Goal: Task Accomplishment & Management: Complete application form

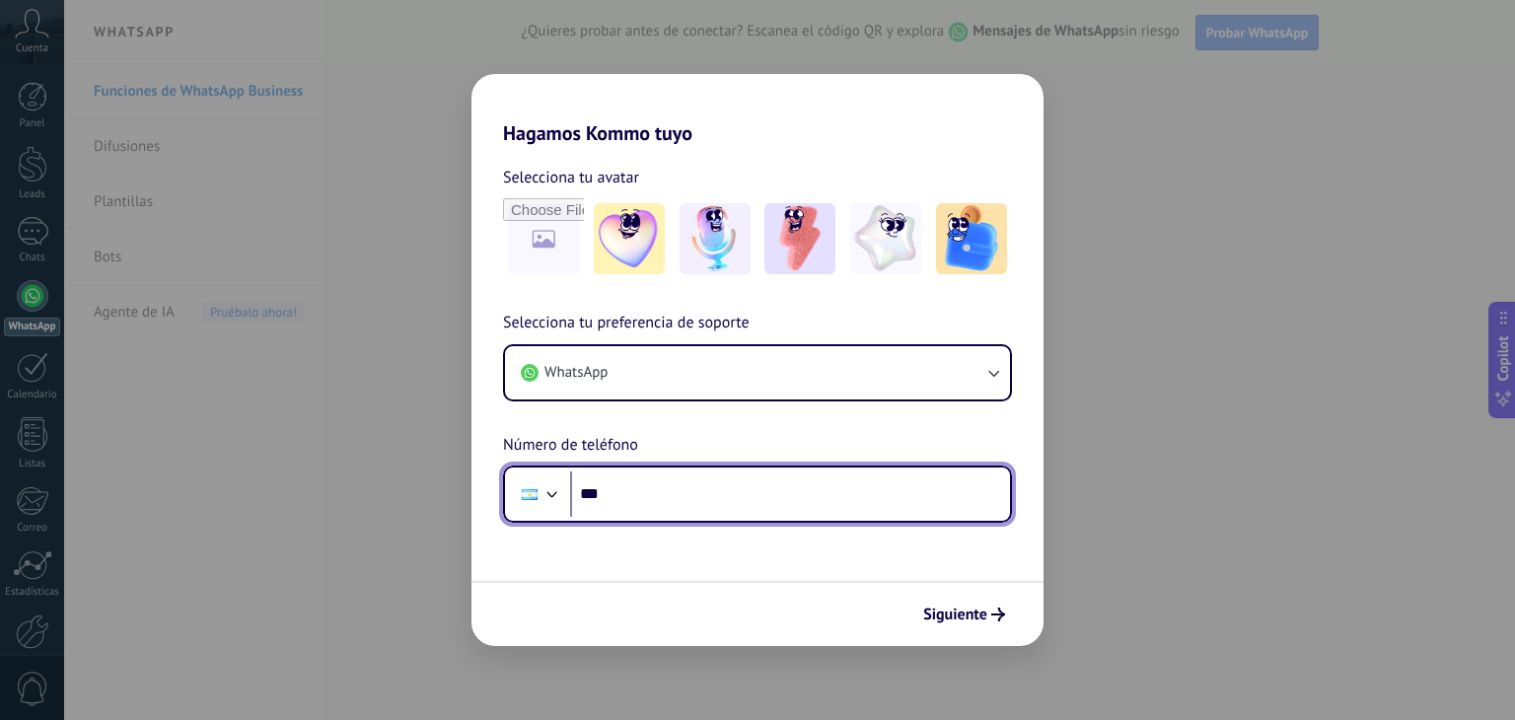
click at [730, 500] on input "***" at bounding box center [790, 493] width 440 height 45
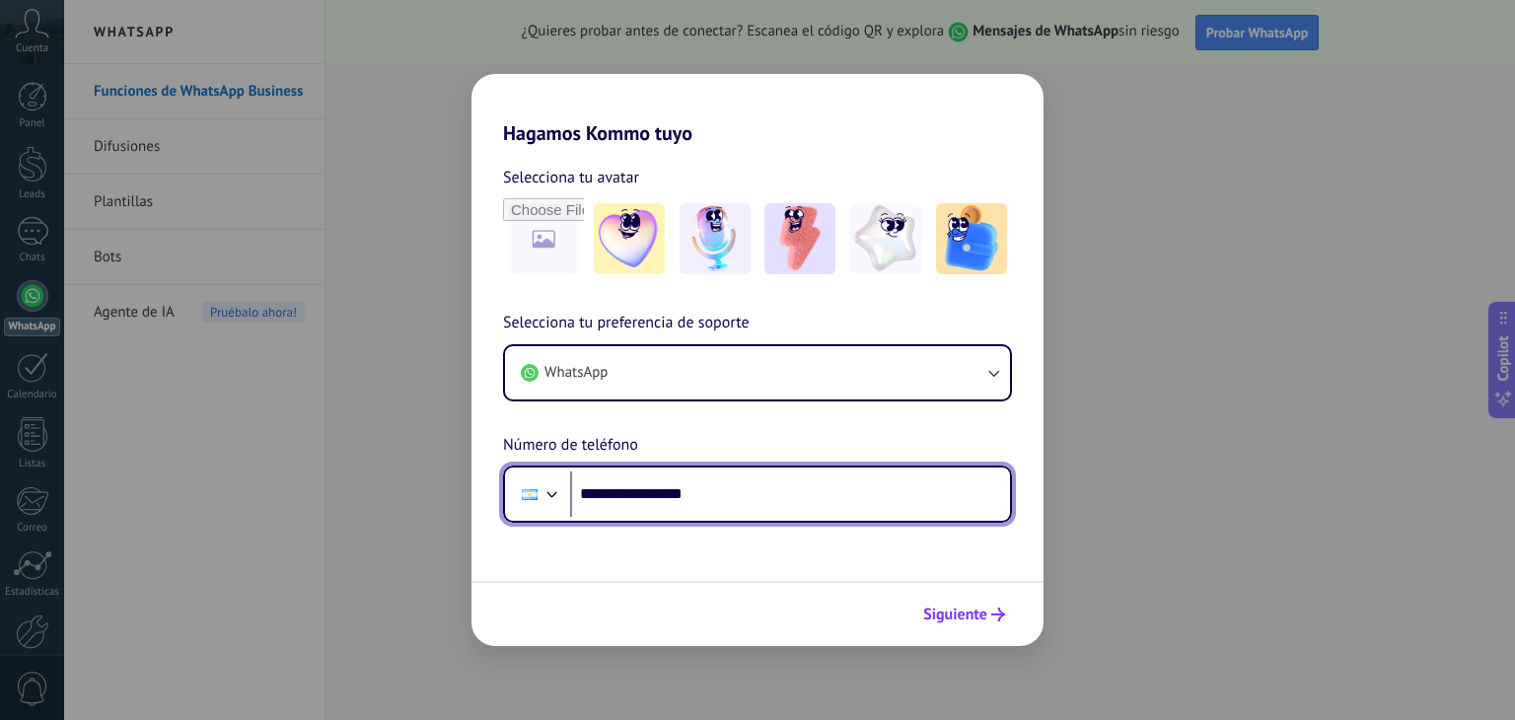
type input "**********"
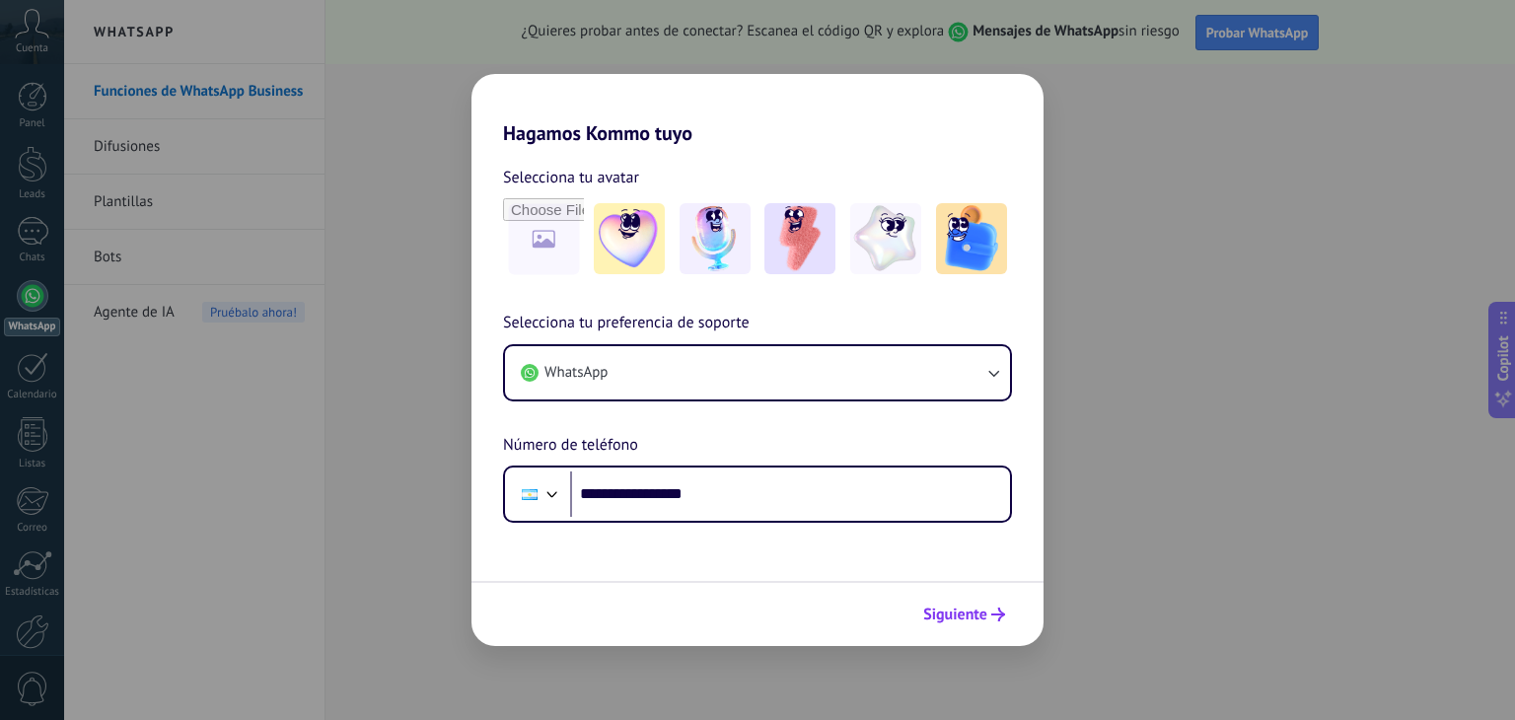
click at [963, 619] on span "Siguiente" at bounding box center [955, 614] width 64 height 14
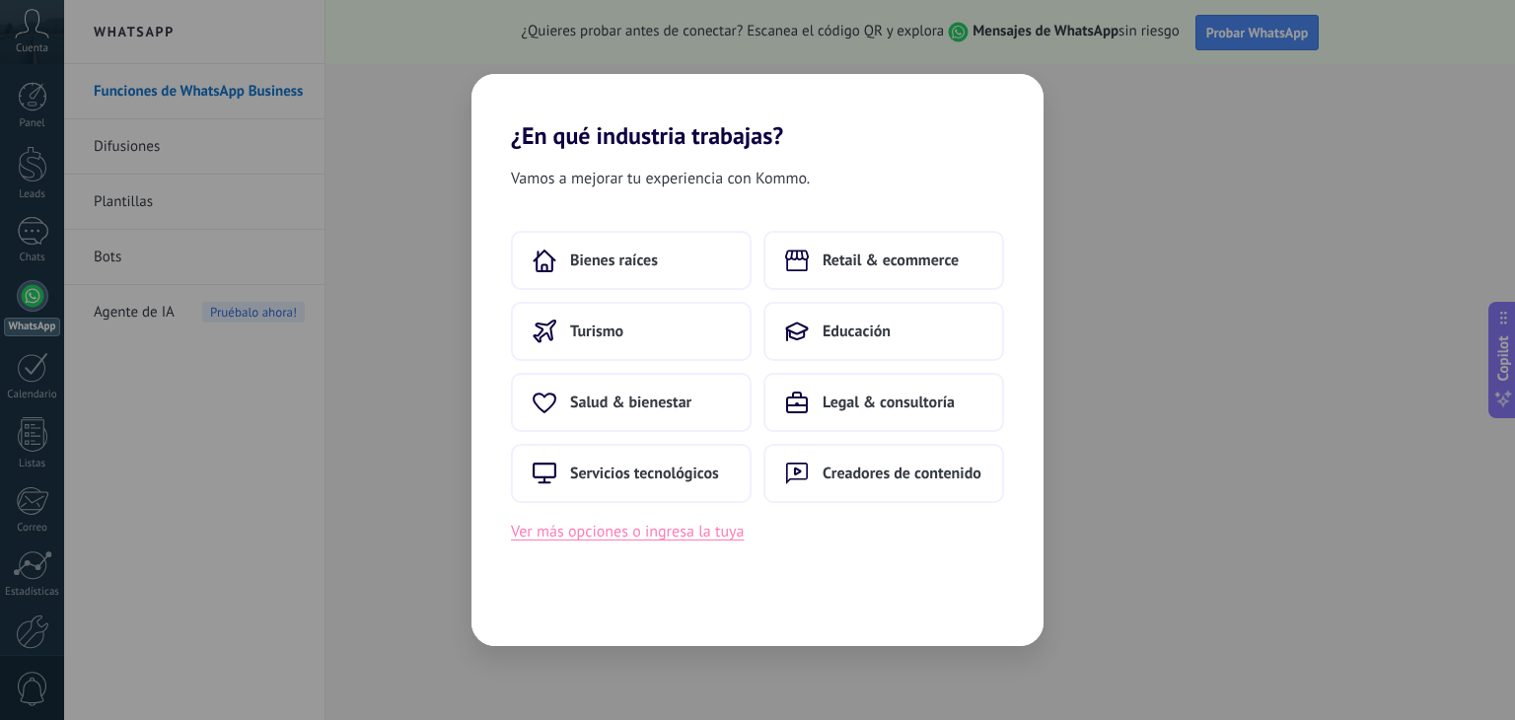
click at [686, 537] on button "Ver más opciones o ingresa la tuya" at bounding box center [627, 532] width 233 height 26
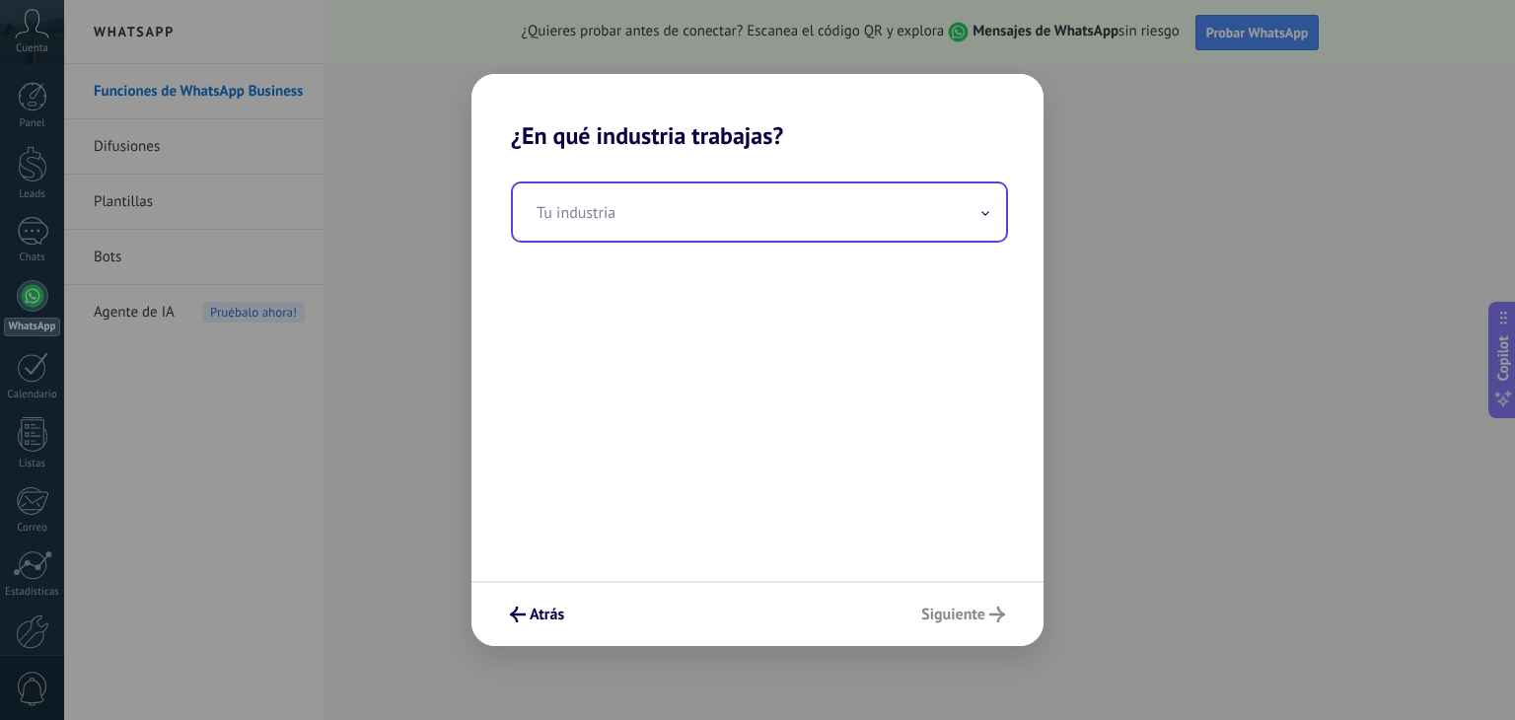
click at [772, 221] on input "text" at bounding box center [759, 211] width 493 height 57
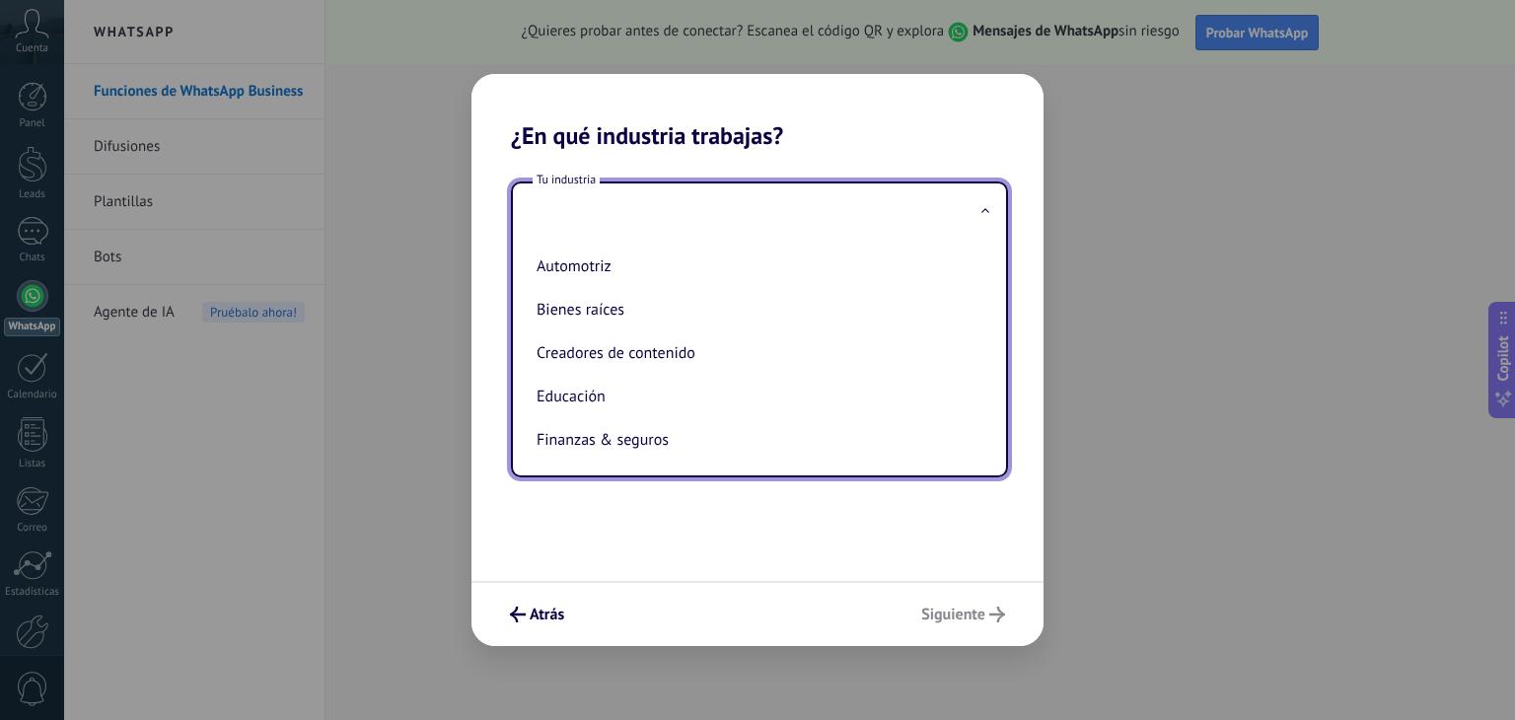
click at [981, 276] on ul "Automotriz Bienes raíces Creadores de contenido Educación Finanzas & seguros Go…" at bounding box center [751, 358] width 477 height 235
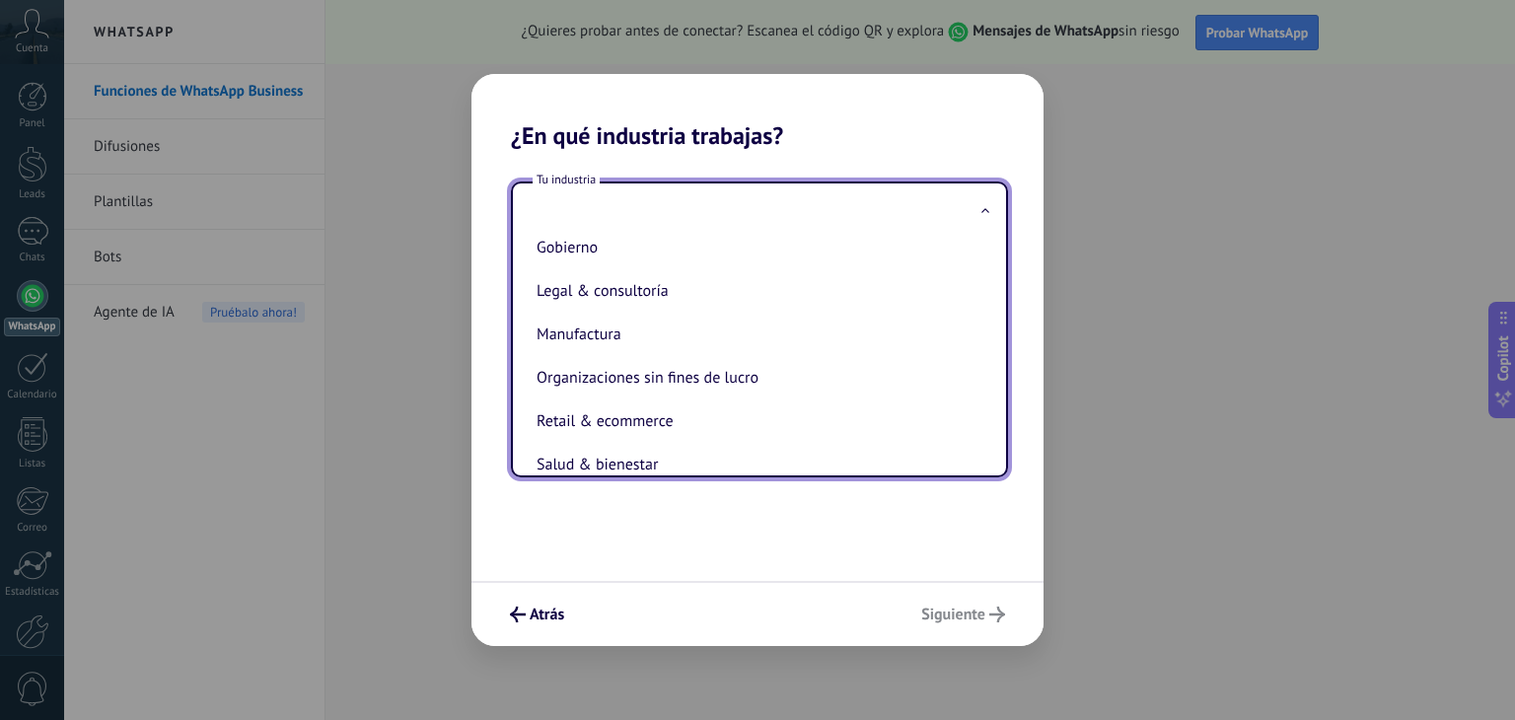
scroll to position [121, 0]
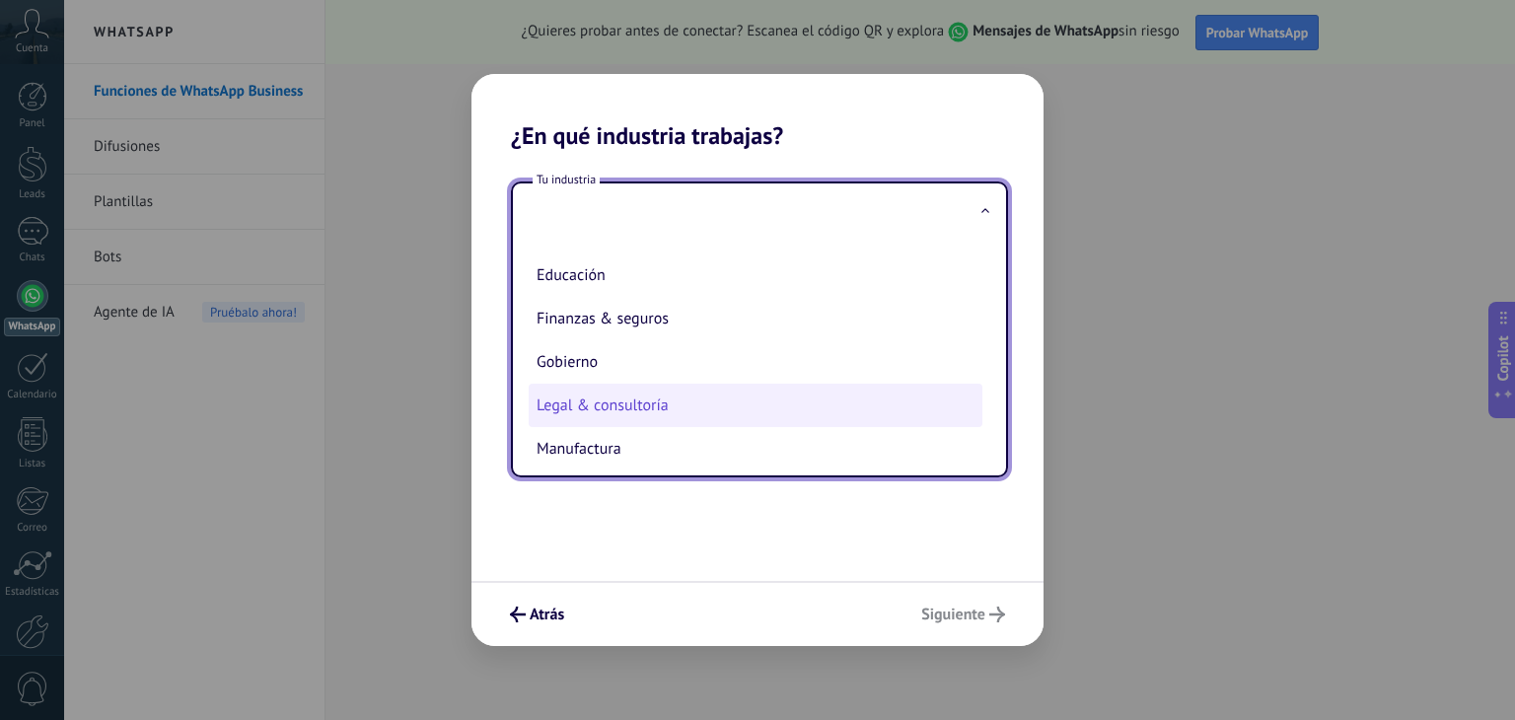
click at [695, 400] on li "Legal & consultoría" at bounding box center [756, 405] width 454 height 43
type input "**********"
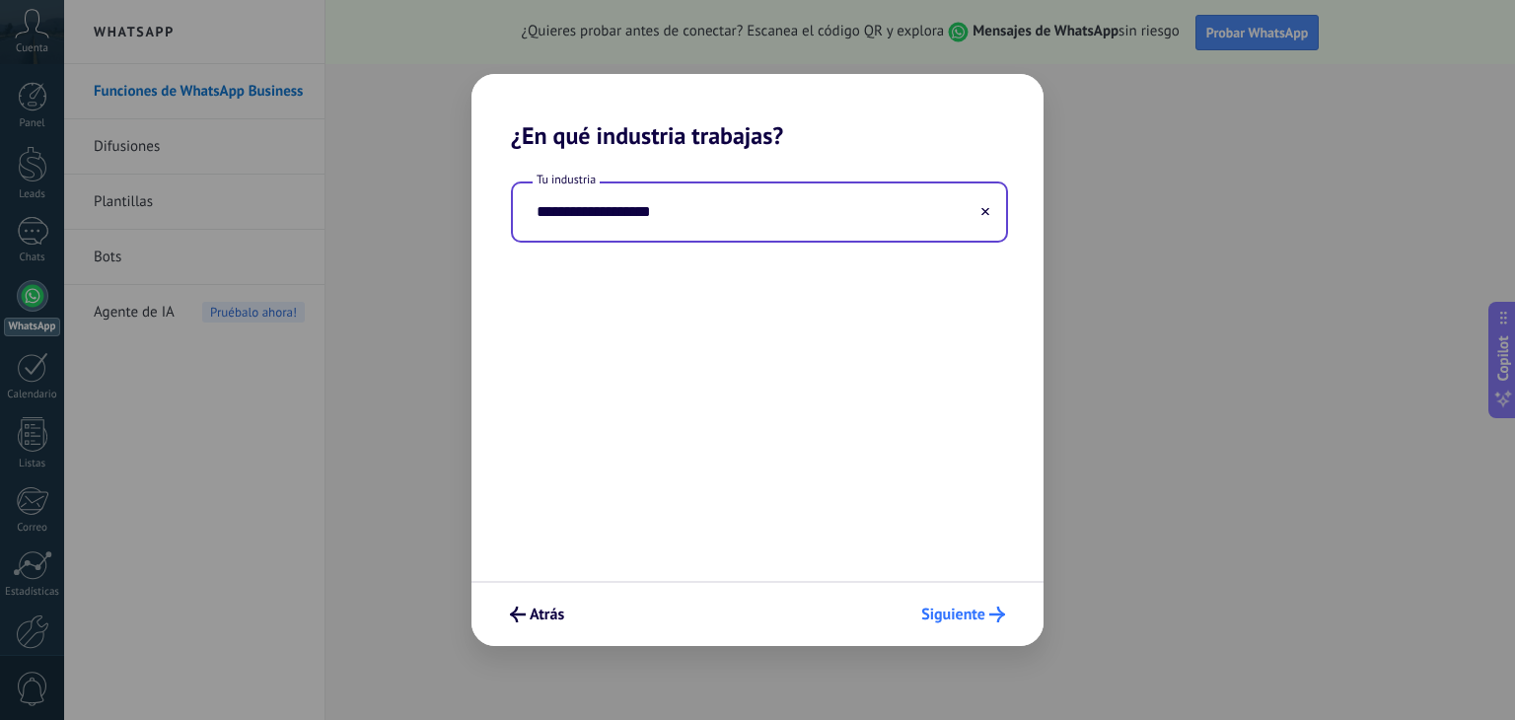
click at [940, 616] on span "Siguiente" at bounding box center [953, 614] width 64 height 14
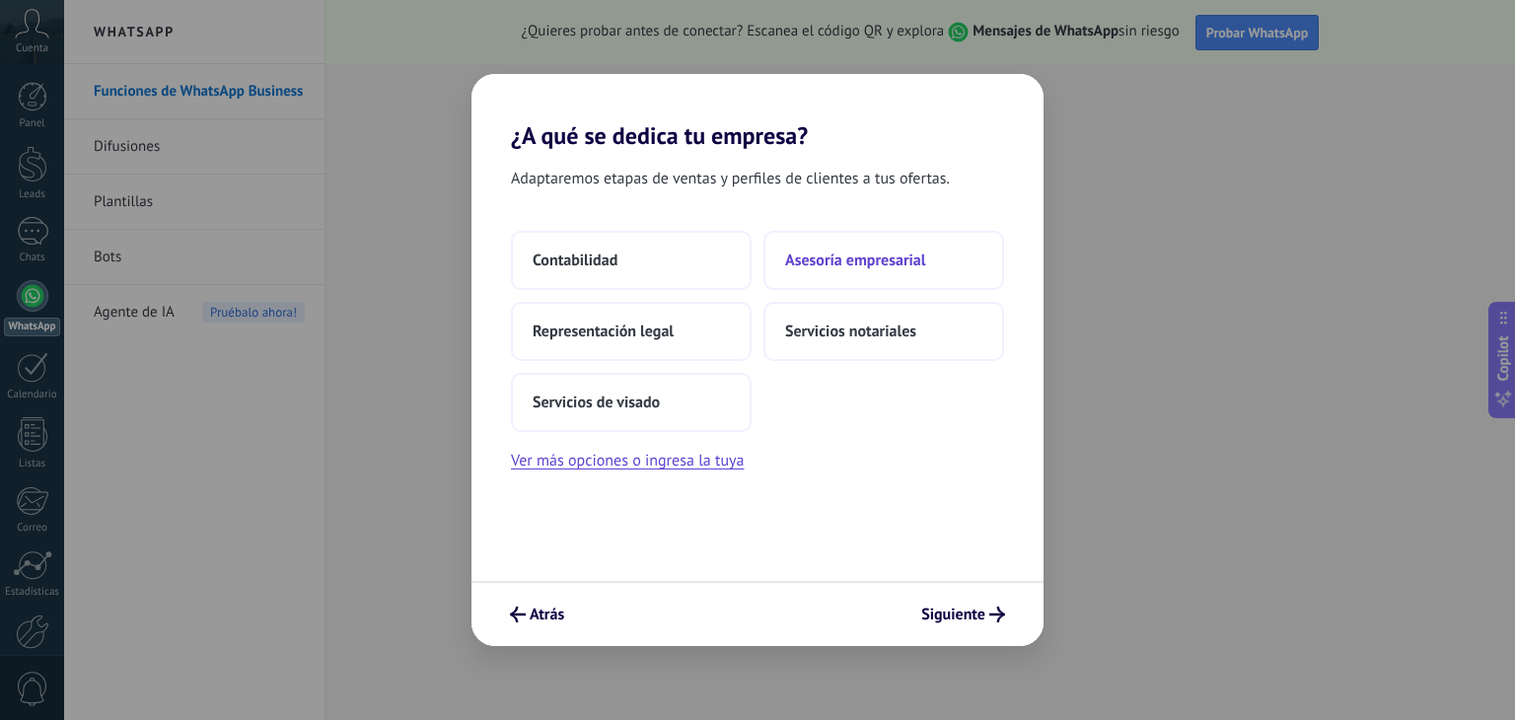
click at [856, 257] on span "Asesoría empresarial" at bounding box center [855, 260] width 140 height 20
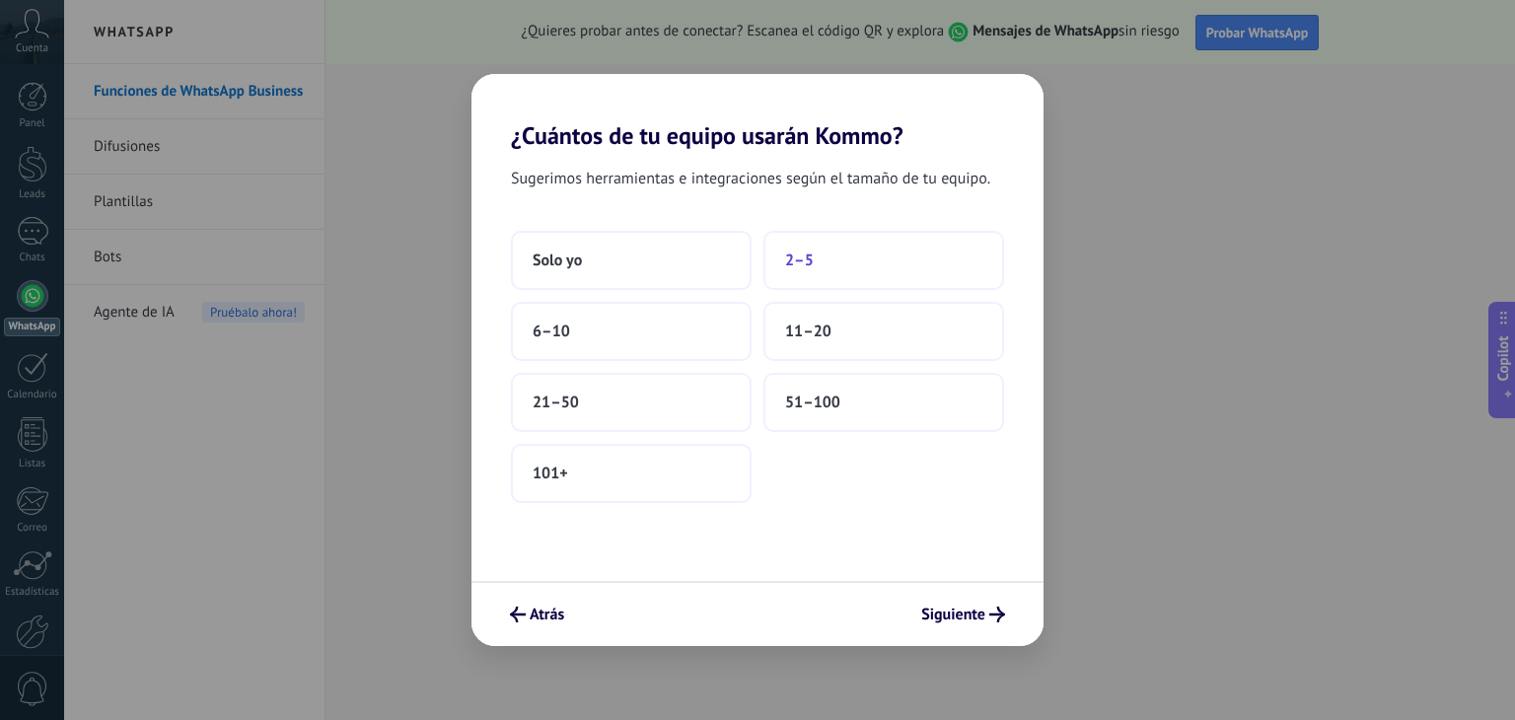
click at [827, 259] on button "2–5" at bounding box center [883, 260] width 241 height 59
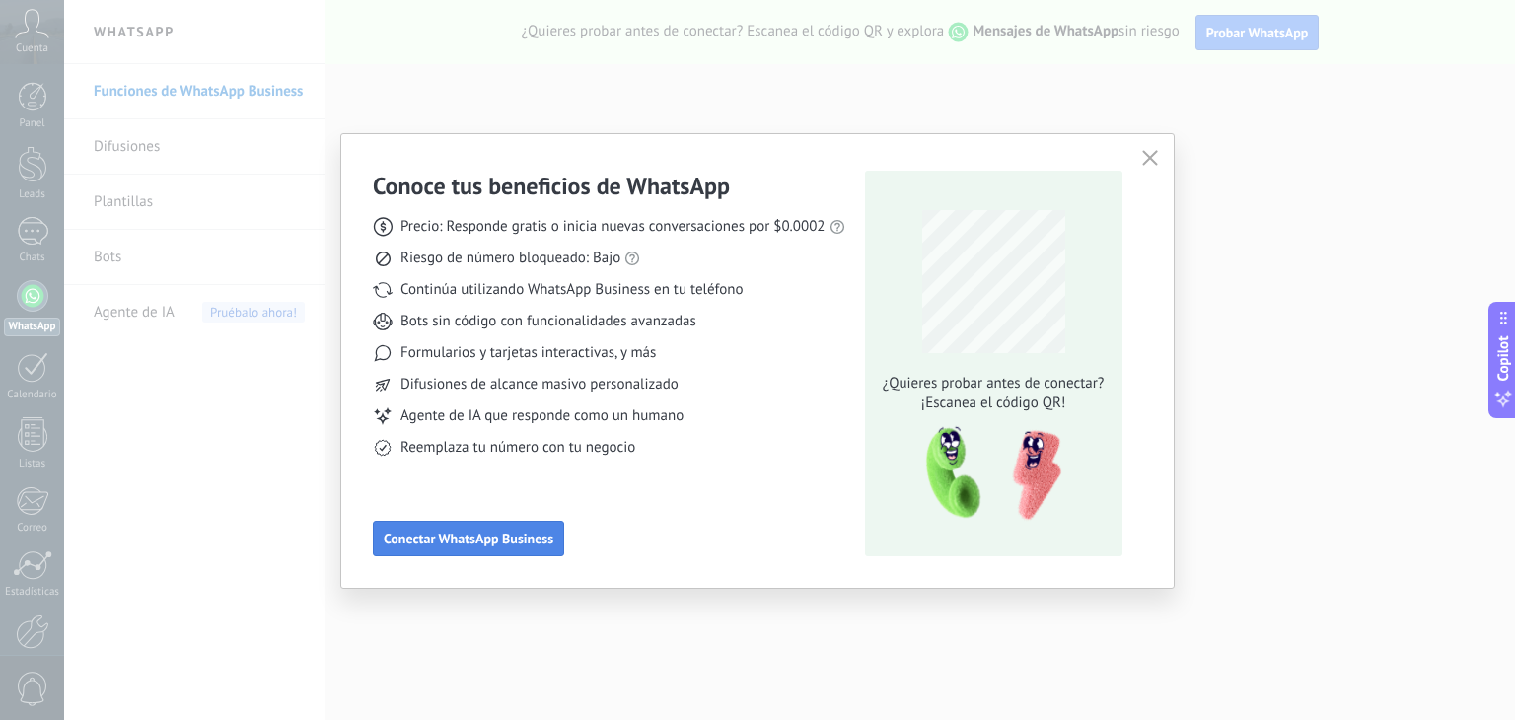
click at [473, 537] on span "Conectar WhatsApp Business" at bounding box center [469, 538] width 170 height 14
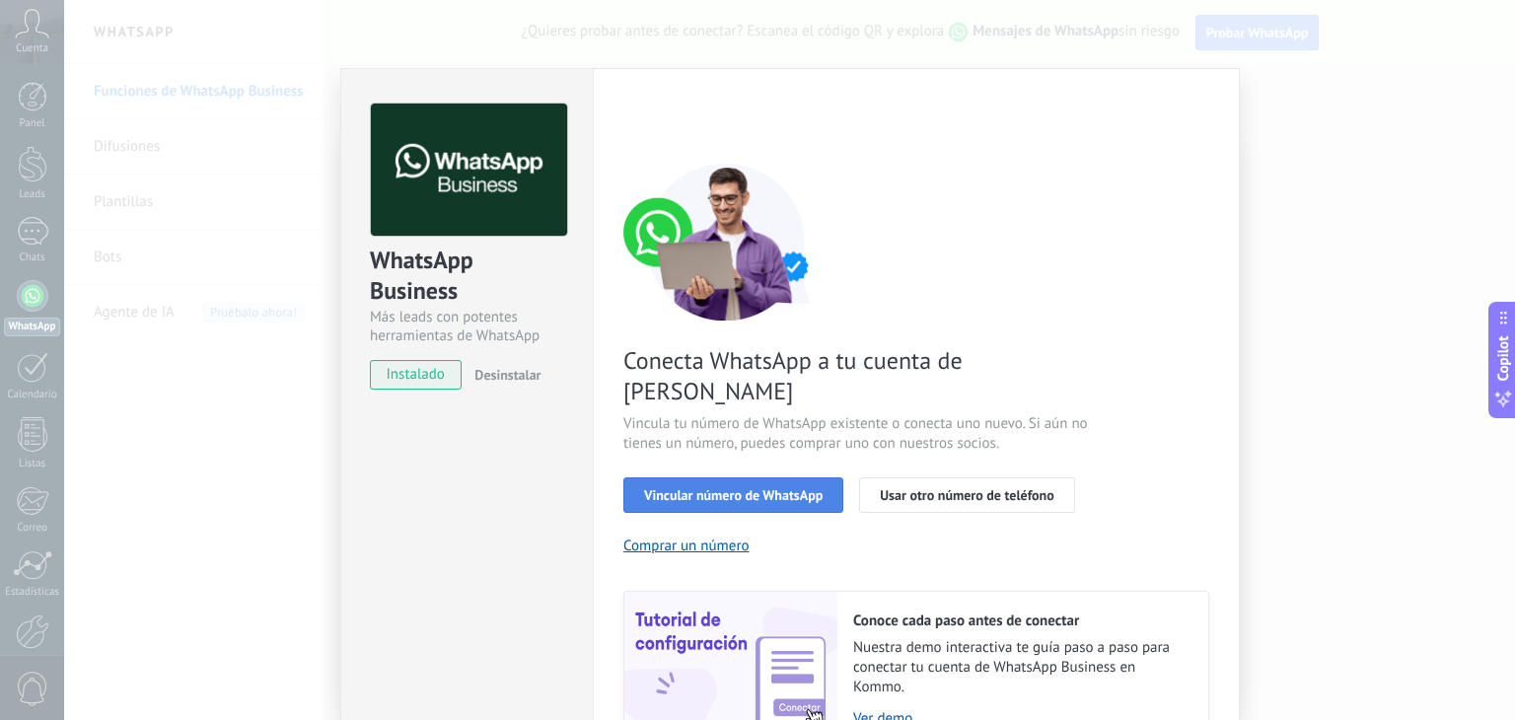
click at [753, 477] on button "Vincular número de WhatsApp" at bounding box center [733, 494] width 220 height 35
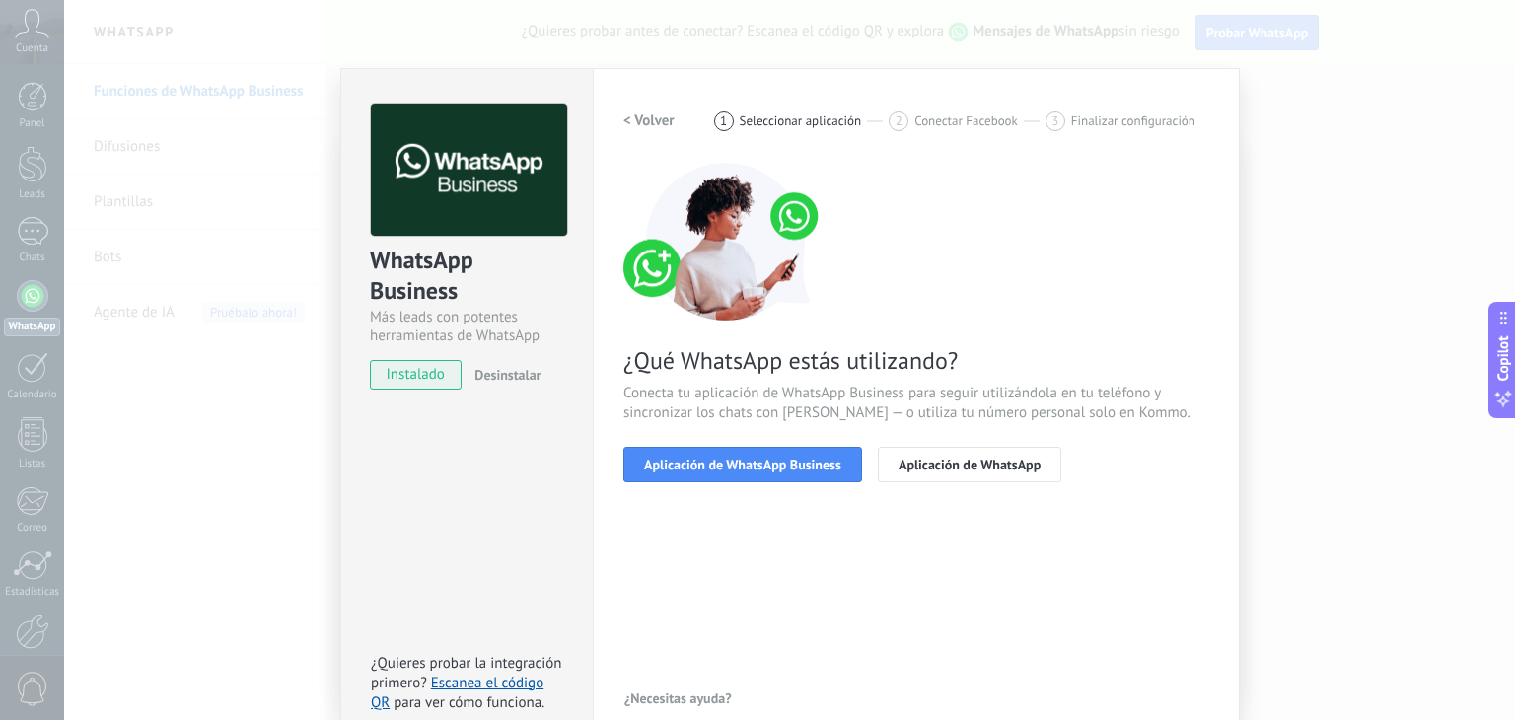
click at [753, 474] on button "Aplicación de WhatsApp Business" at bounding box center [742, 464] width 239 height 35
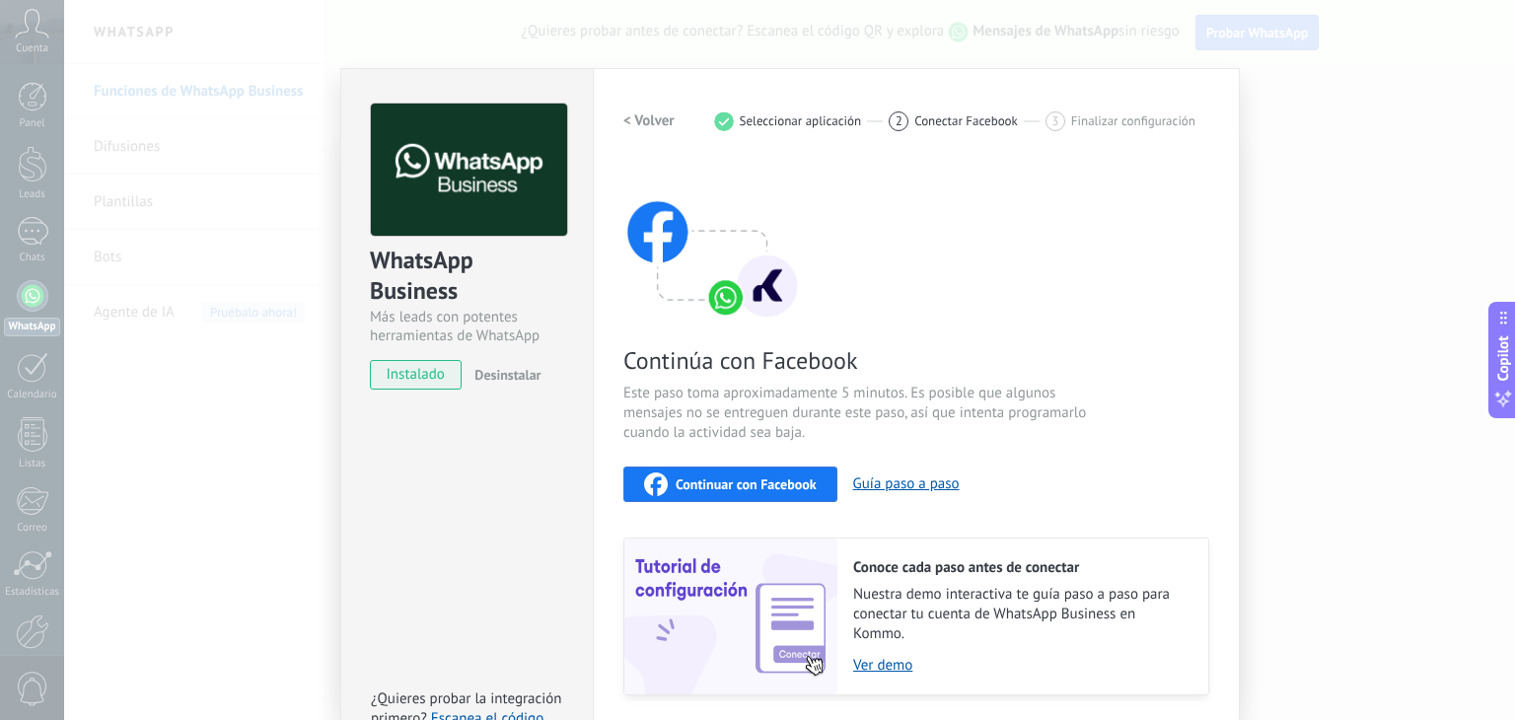
click at [409, 382] on span "instalado" at bounding box center [416, 375] width 90 height 30
click at [1077, 289] on div "Continúa con Facebook Este paso toma aproximadamente 5 minutos. Es posible que …" at bounding box center [916, 429] width 586 height 532
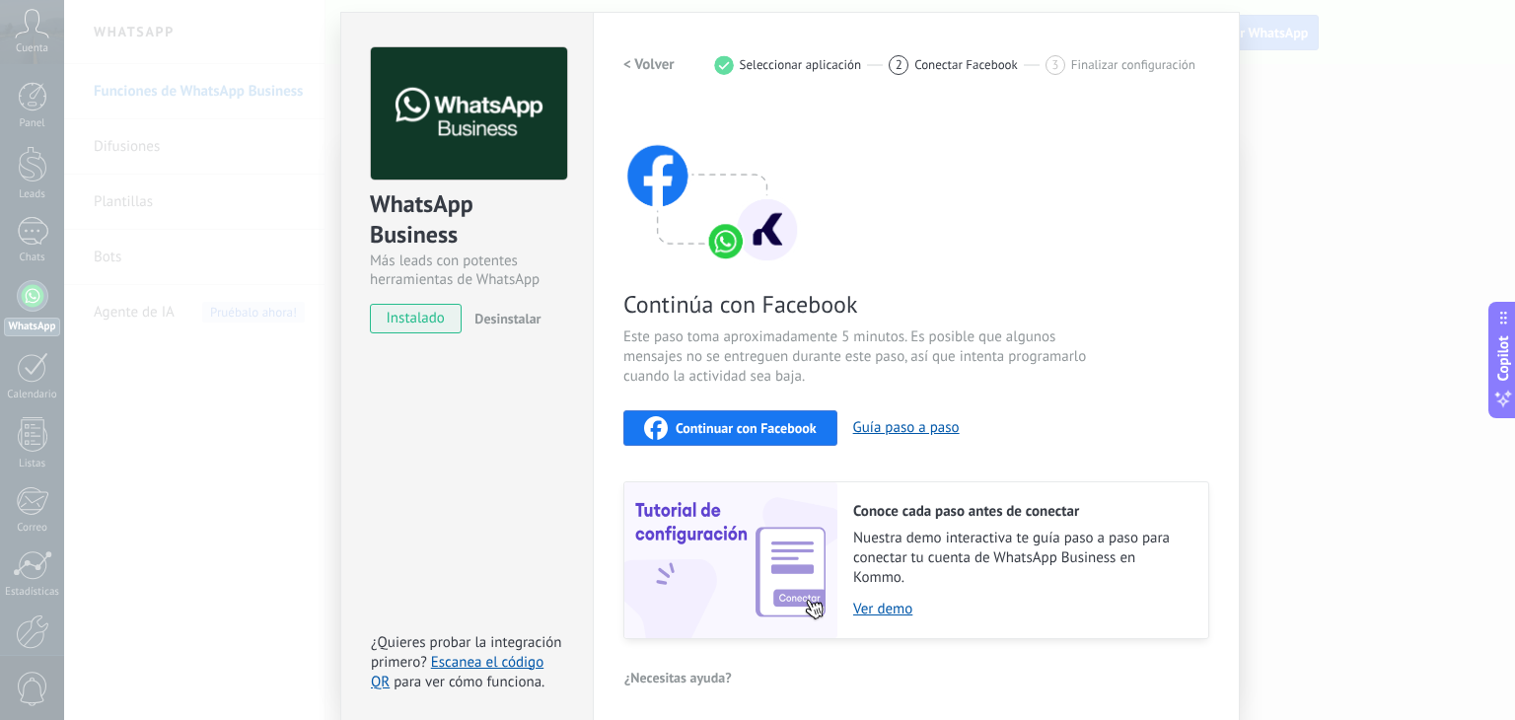
scroll to position [62, 0]
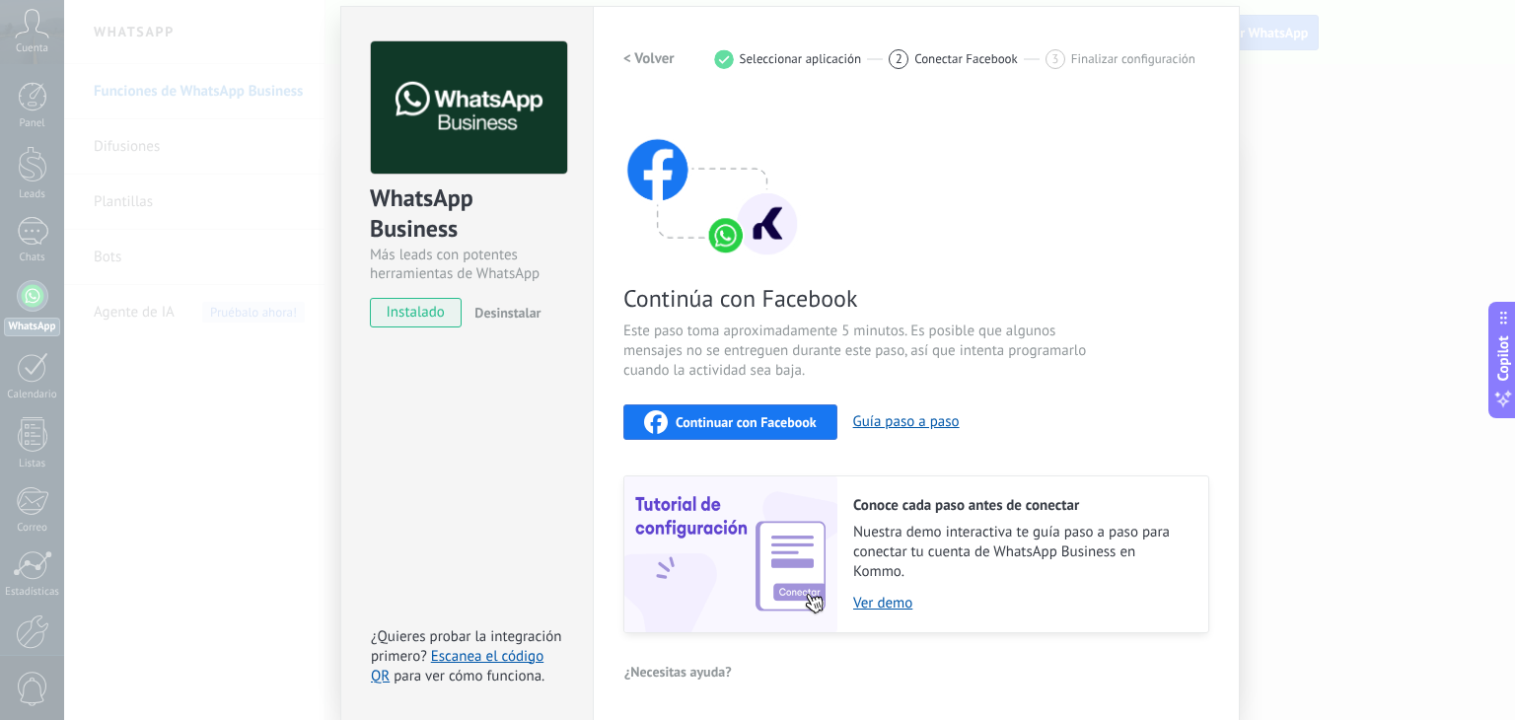
click at [1277, 306] on div "WhatsApp Business Más leads con potentes herramientas de WhatsApp instalado Des…" at bounding box center [789, 360] width 1451 height 720
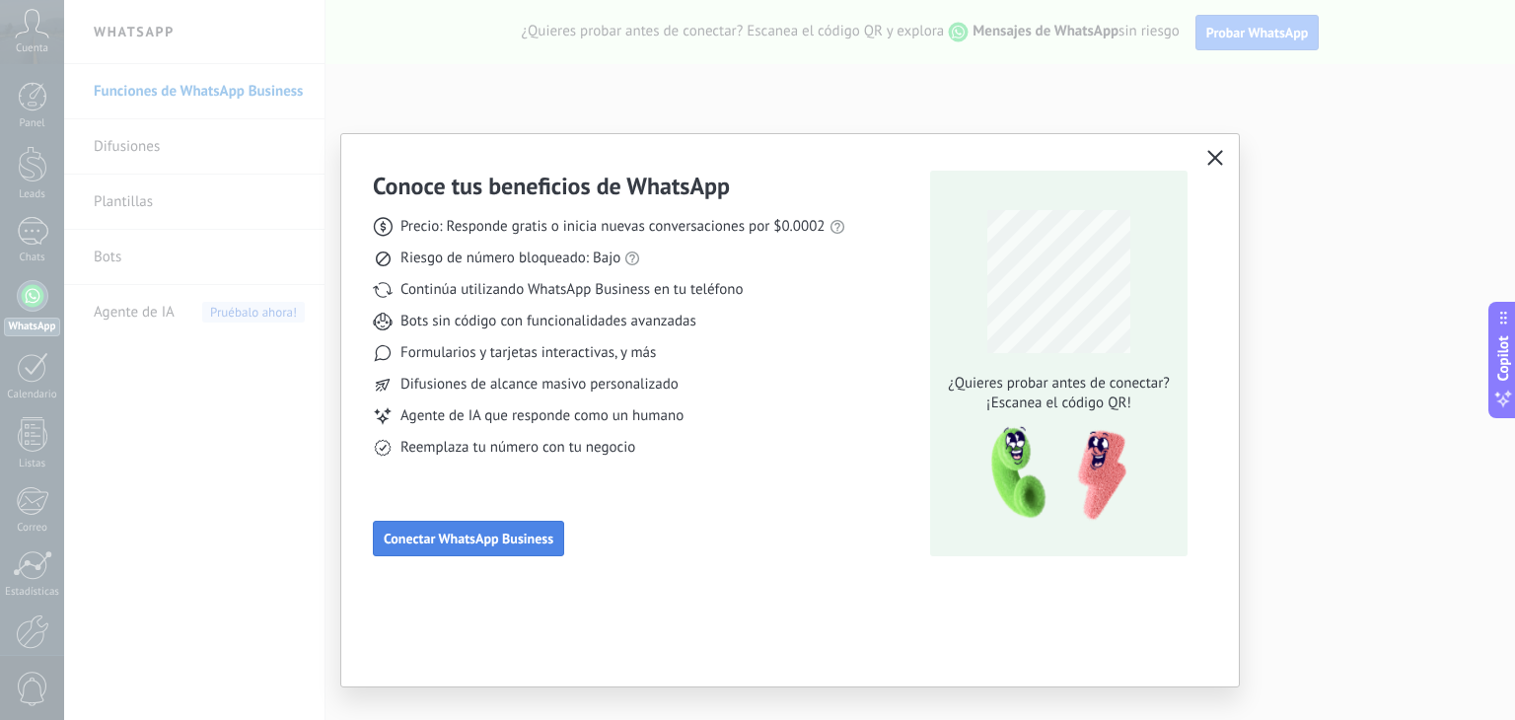
click at [475, 531] on span "Conectar WhatsApp Business" at bounding box center [469, 538] width 170 height 14
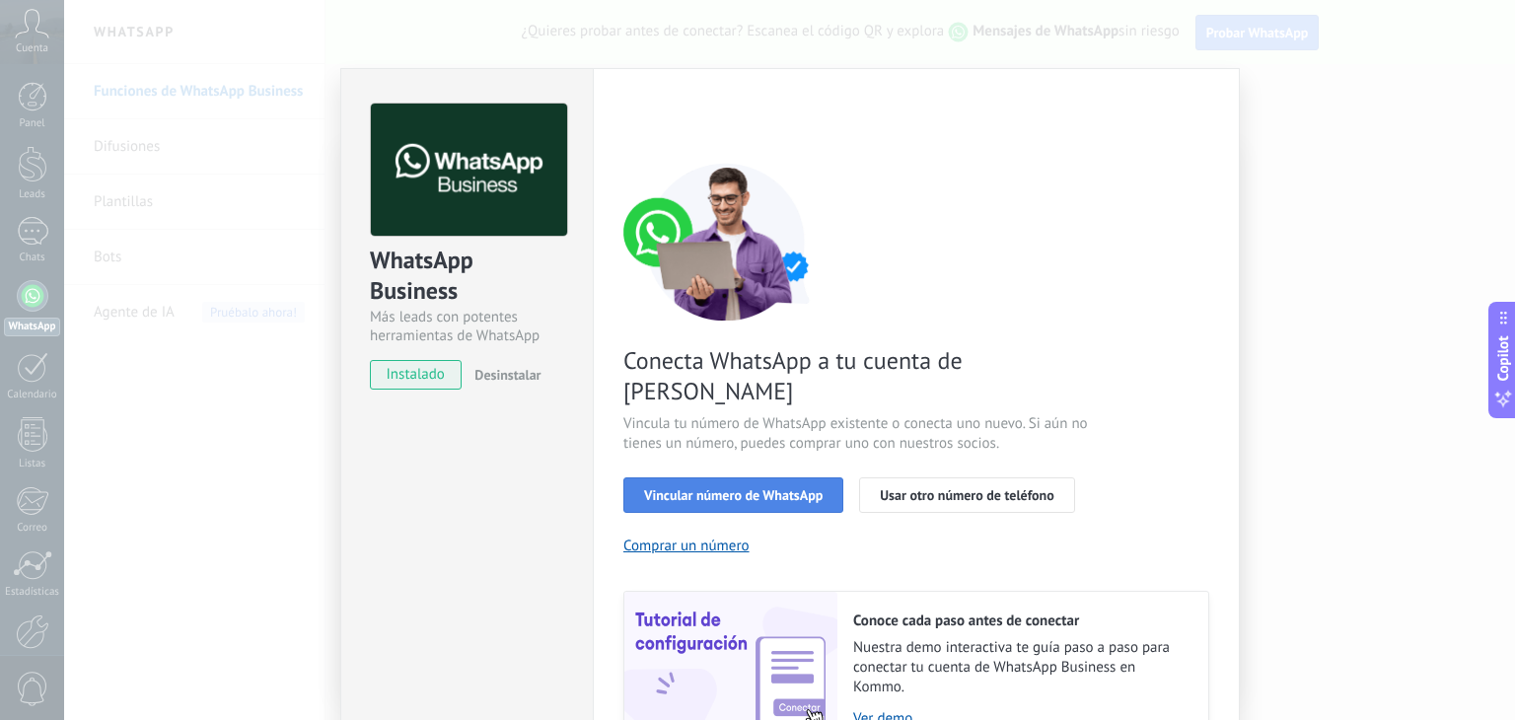
click at [787, 488] on span "Vincular número de WhatsApp" at bounding box center [733, 495] width 178 height 14
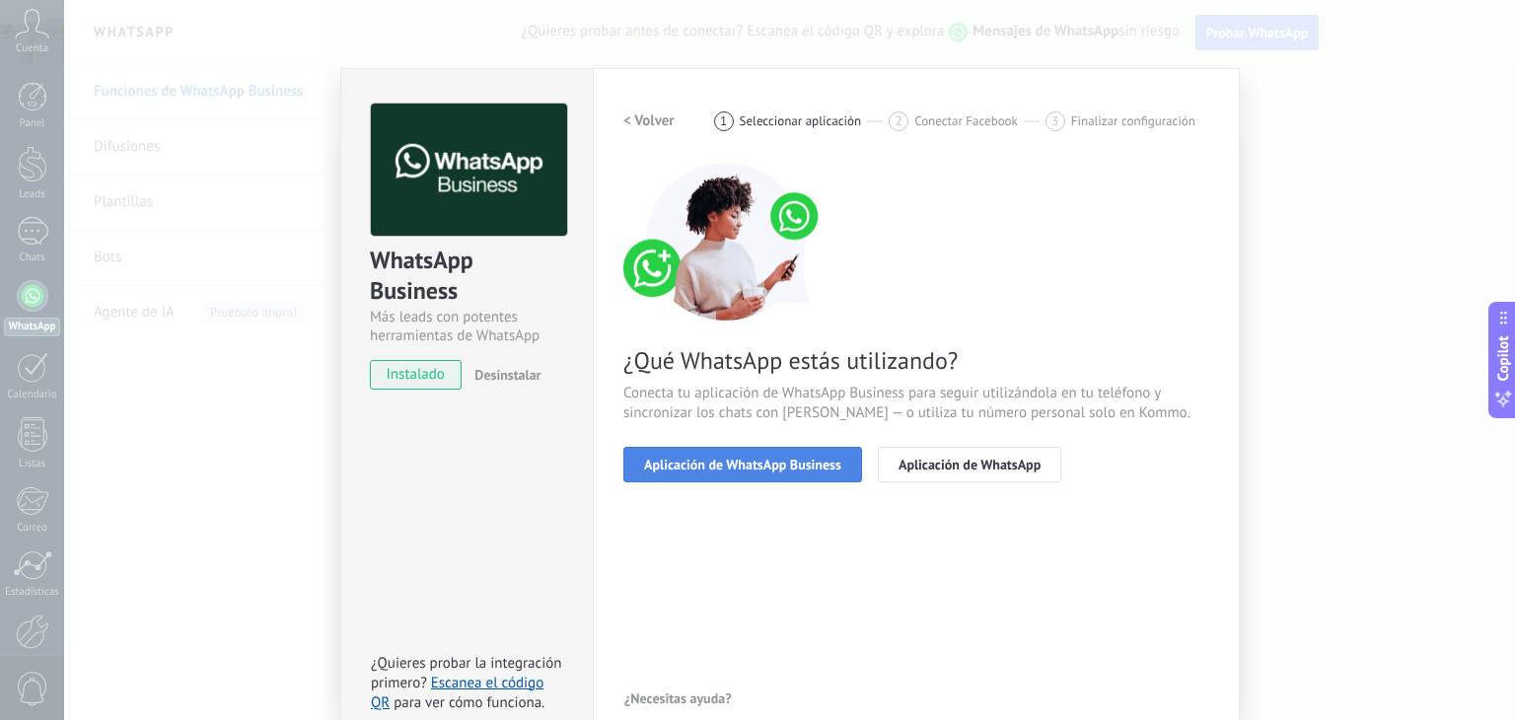
click at [753, 450] on button "Aplicación de WhatsApp Business" at bounding box center [742, 464] width 239 height 35
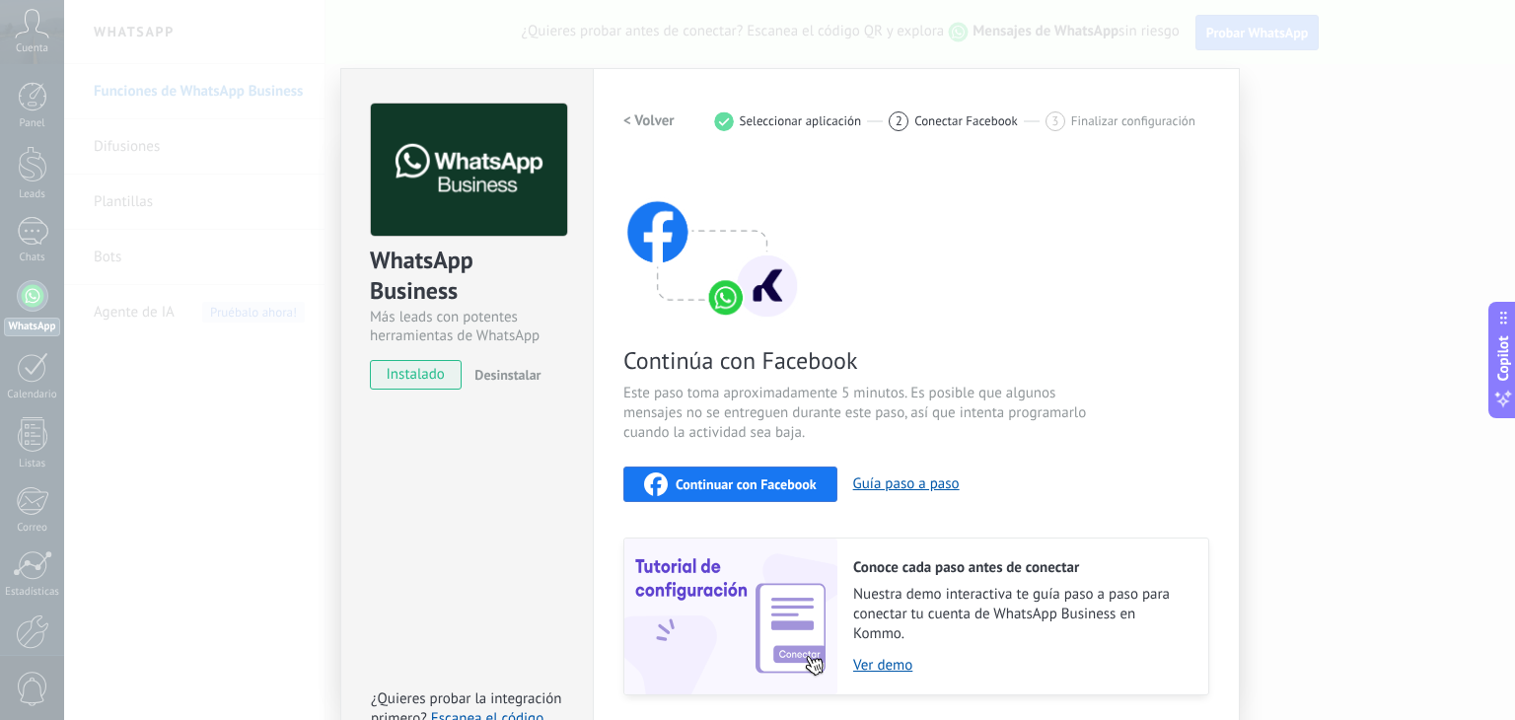
click at [405, 364] on span "instalado" at bounding box center [416, 375] width 90 height 30
click at [429, 383] on span "instalado" at bounding box center [416, 375] width 90 height 30
click at [800, 485] on span "Continuar con Facebook" at bounding box center [745, 484] width 141 height 14
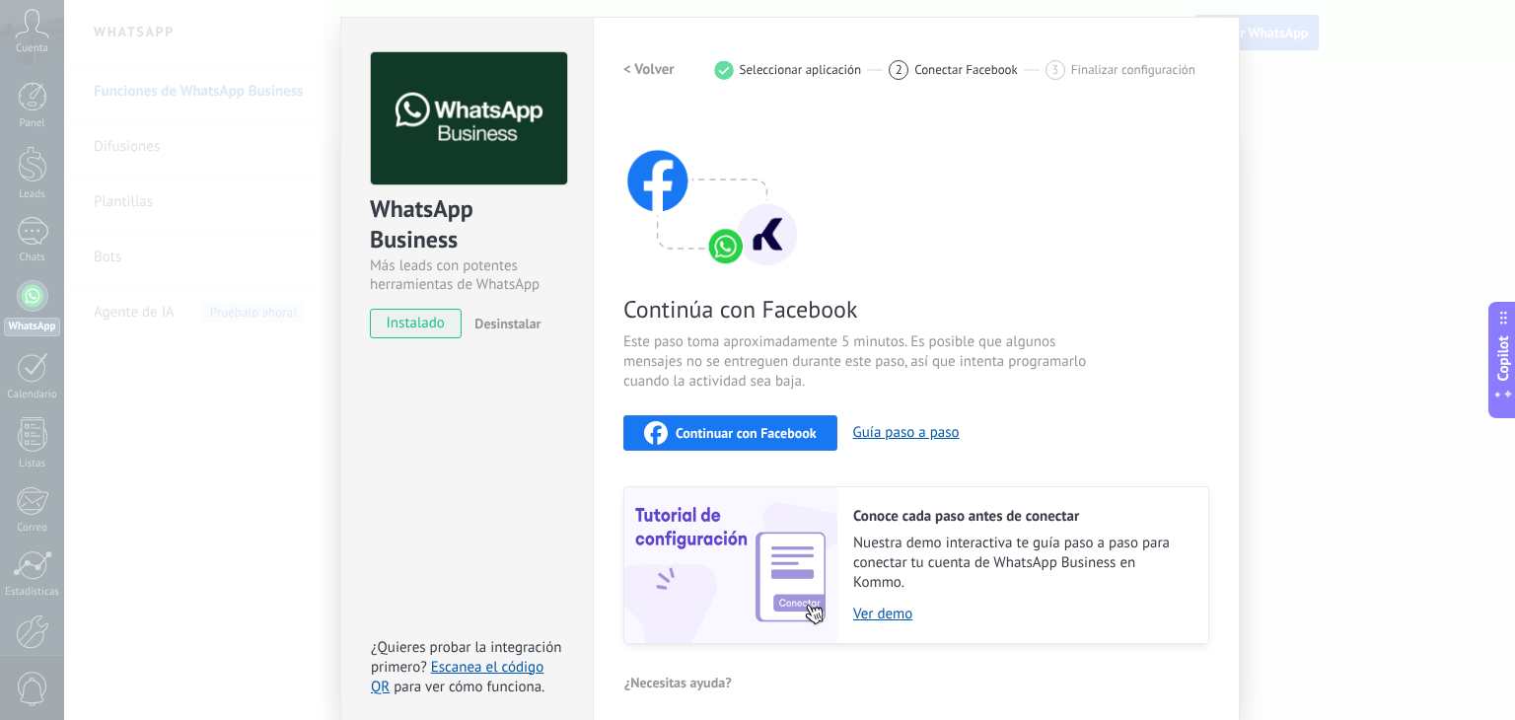
scroll to position [62, 0]
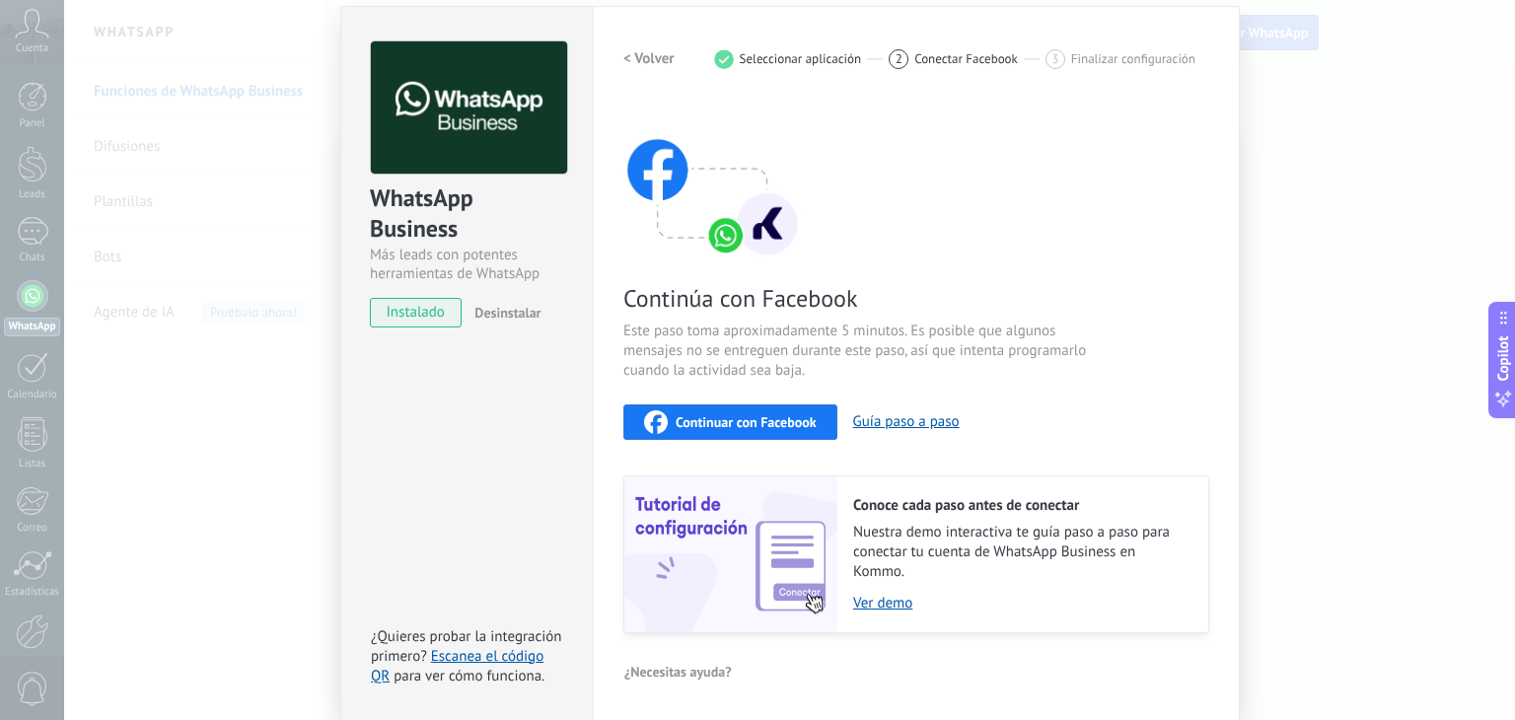
click at [884, 612] on div "Conoce cada paso antes de conectar Nuestra demo interactiva te guía paso a paso…" at bounding box center [1022, 554] width 371 height 156
click at [880, 602] on link "Ver demo" at bounding box center [1020, 603] width 335 height 19
click at [1451, 255] on div "WhatsApp Business Más leads con potentes herramientas de WhatsApp instalado Des…" at bounding box center [789, 360] width 1451 height 720
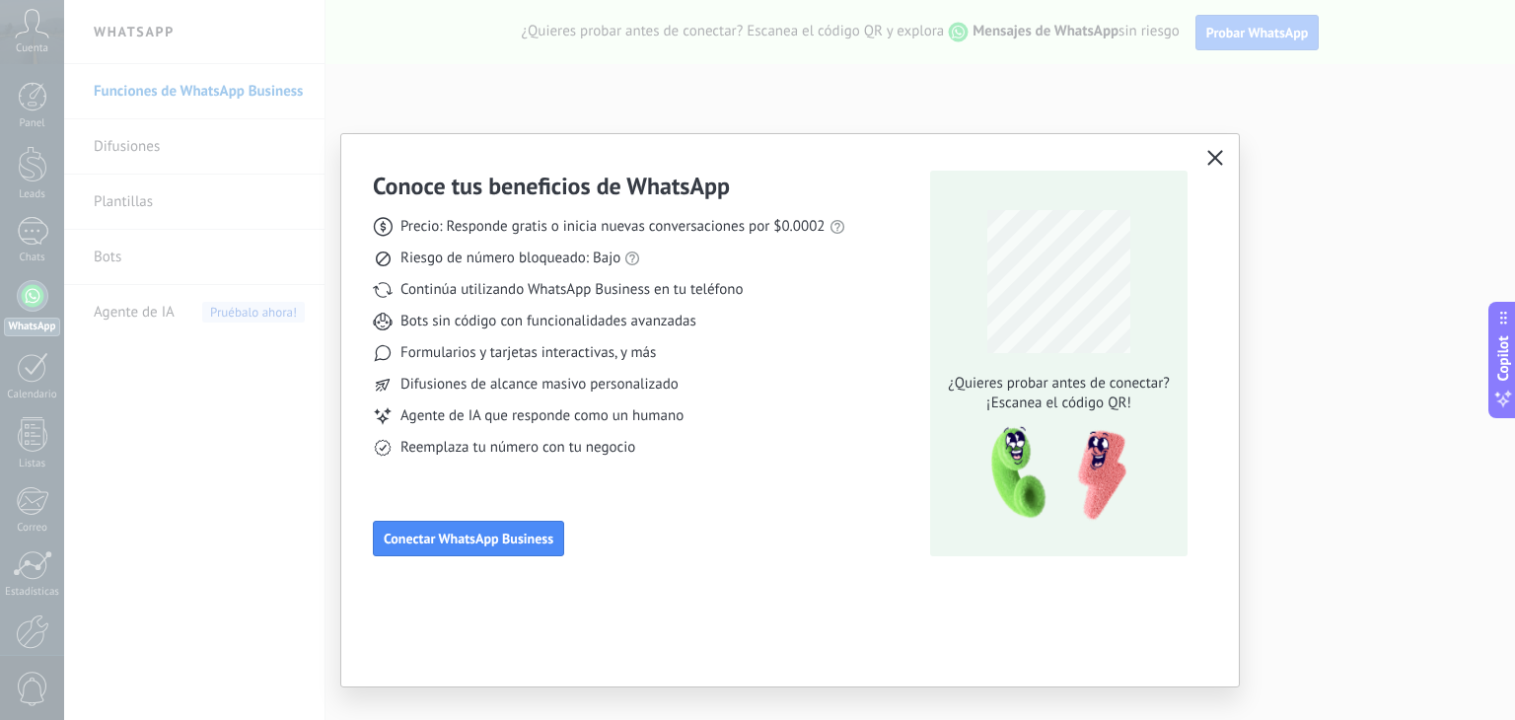
click at [1223, 155] on button "button" at bounding box center [1215, 159] width 26 height 28
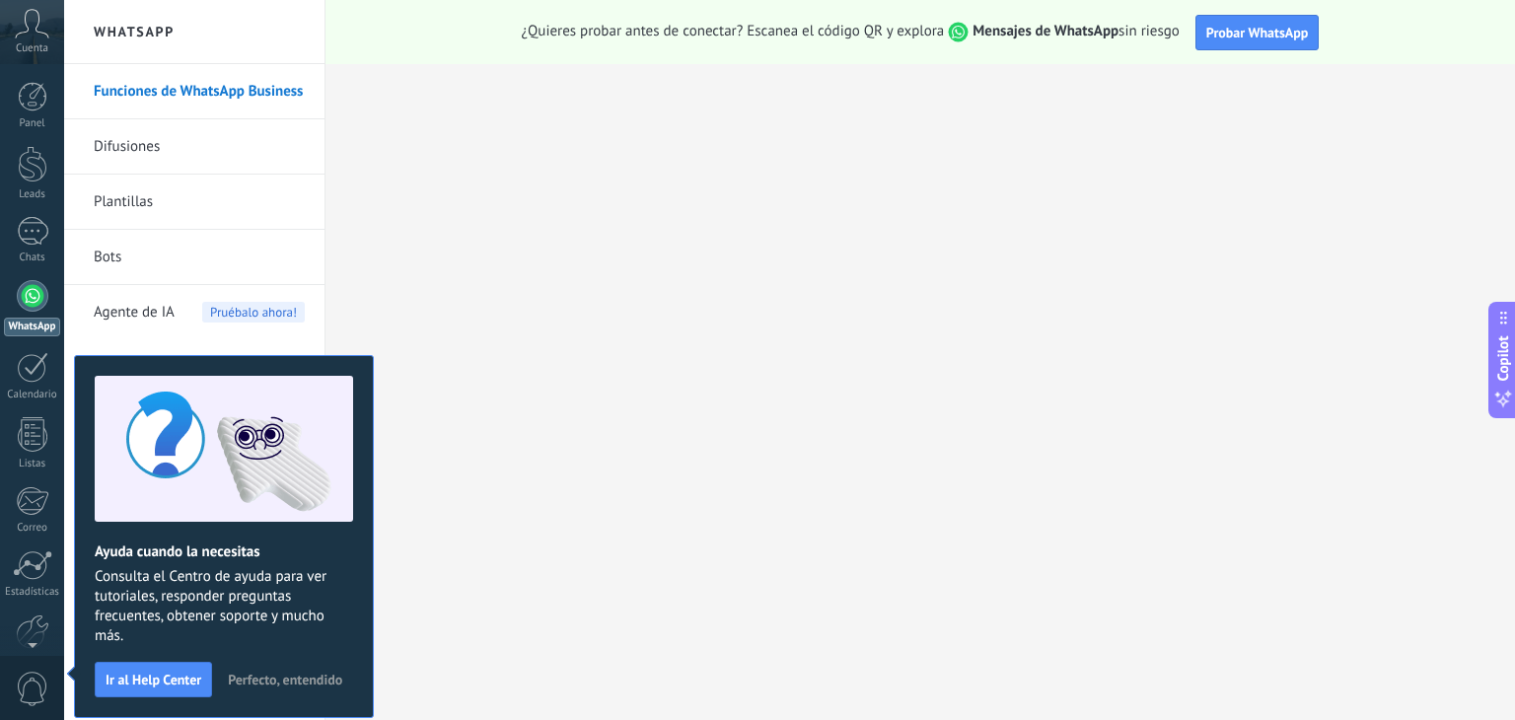
click at [31, 295] on div at bounding box center [33, 296] width 32 height 32
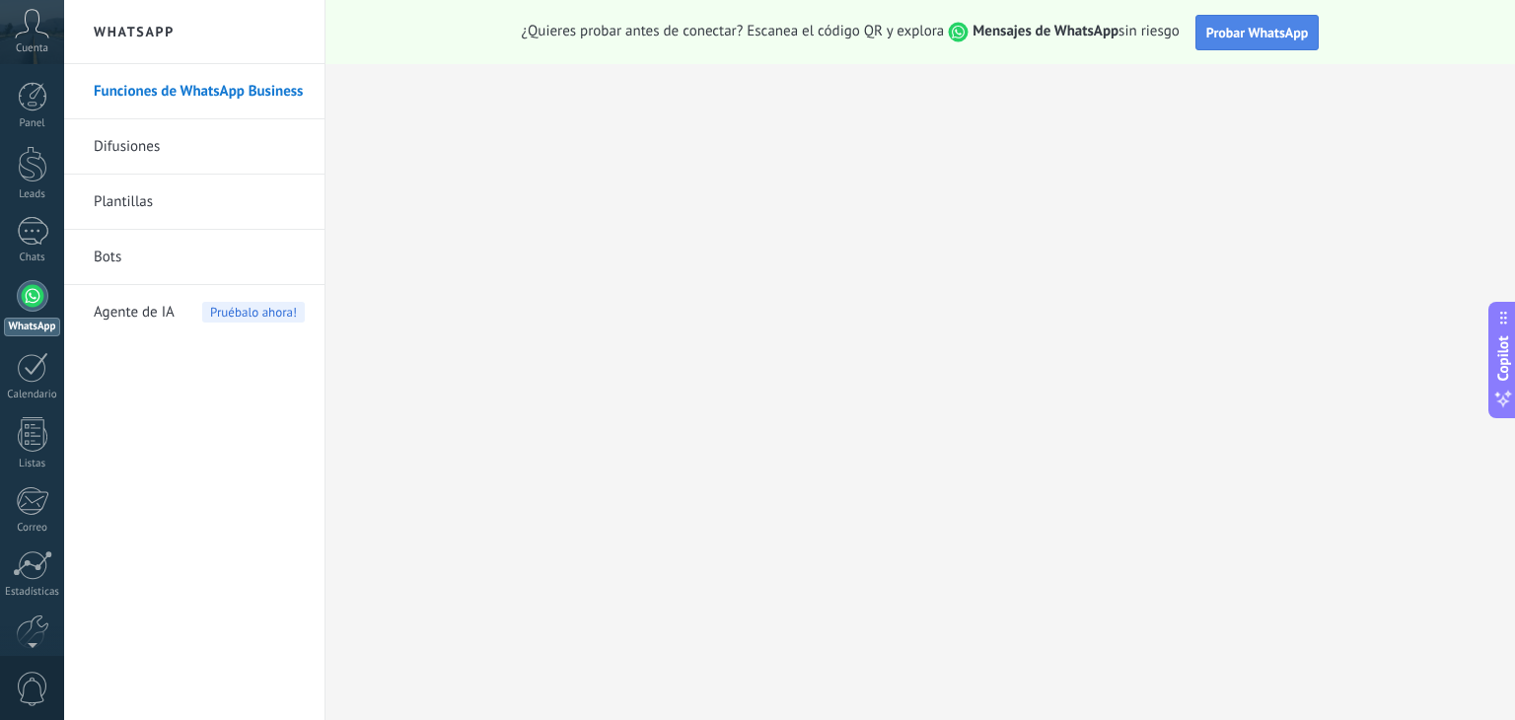
click at [1230, 33] on span "Probar WhatsApp" at bounding box center [1257, 33] width 103 height 18
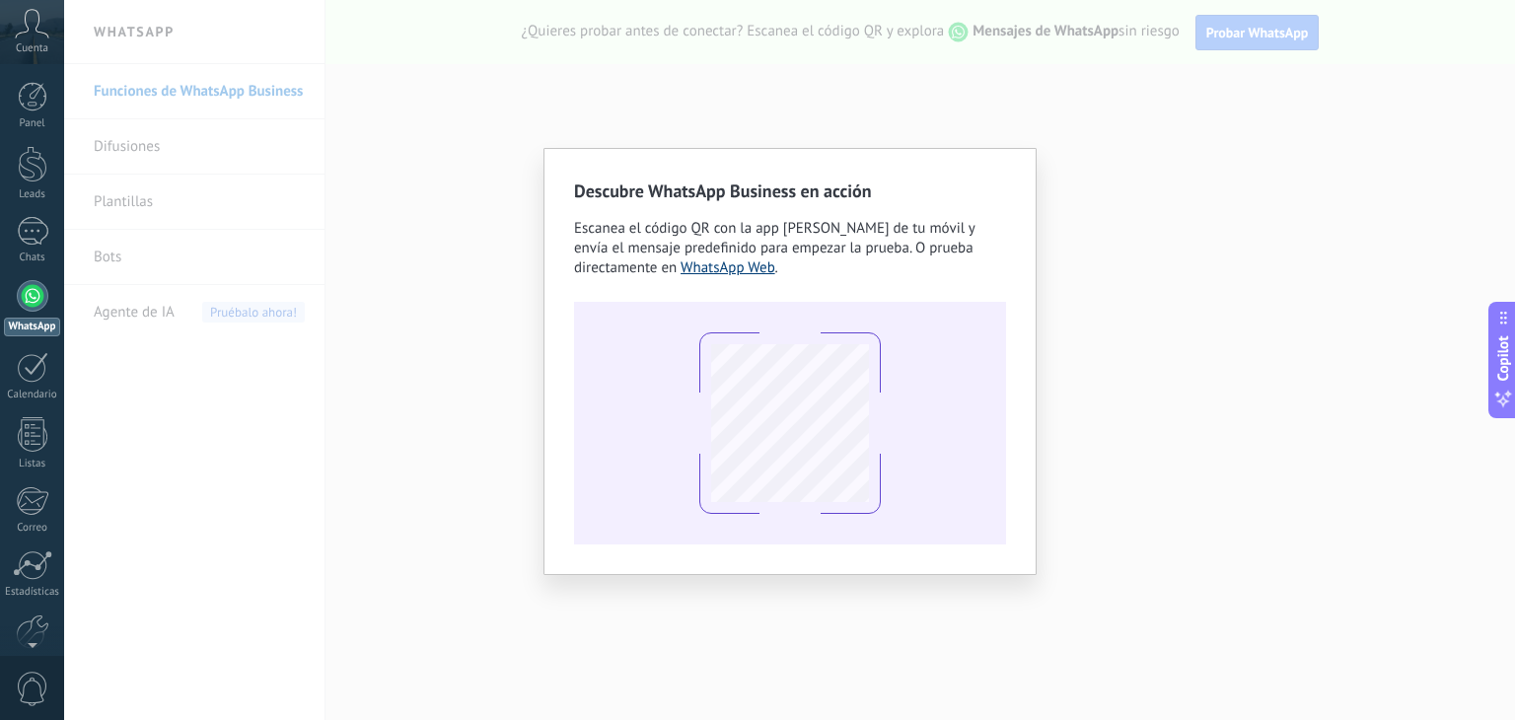
click at [720, 273] on link "WhatsApp Web" at bounding box center [727, 267] width 95 height 19
click at [1381, 261] on div "Descubre WhatsApp Business en acción Escanea el código QR con la app [PERSON_NA…" at bounding box center [789, 360] width 1451 height 720
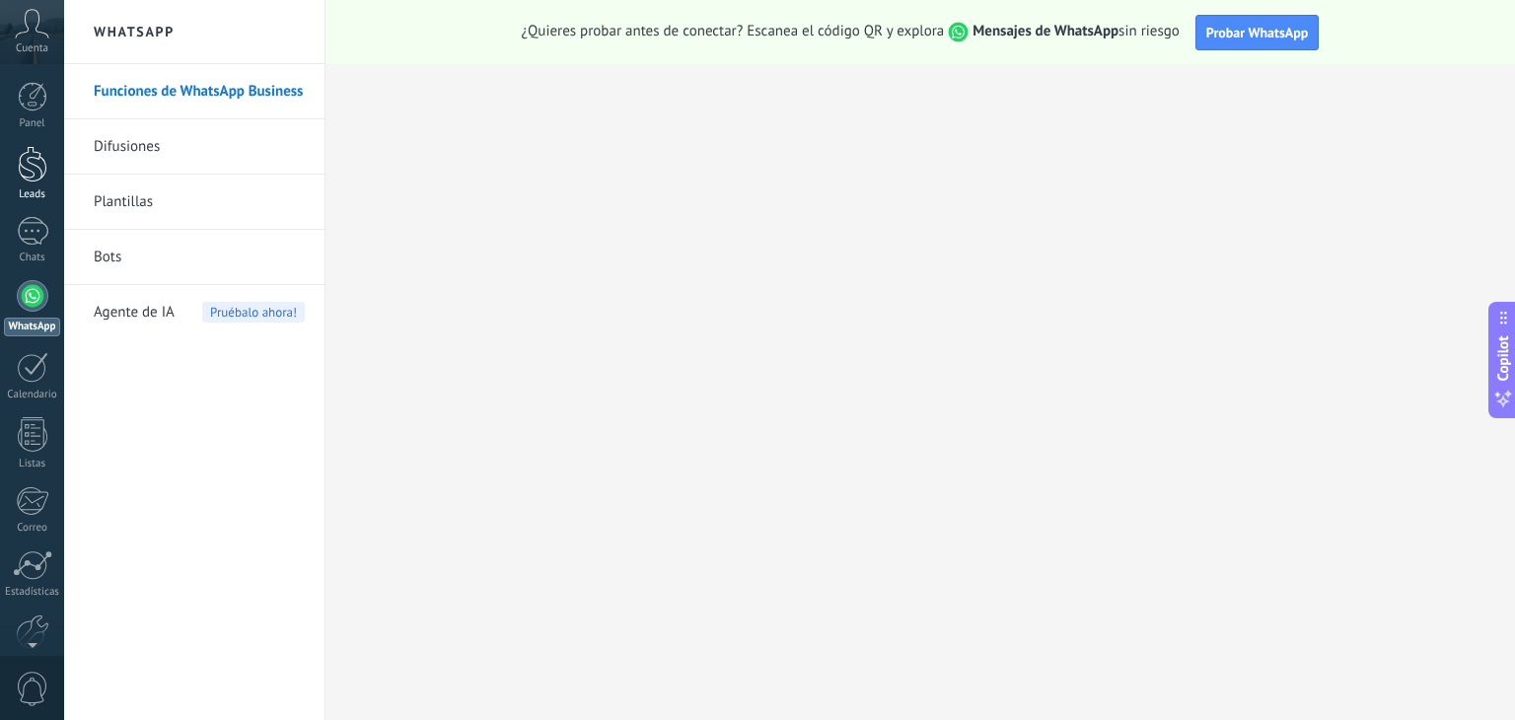
click at [36, 186] on link "Leads" at bounding box center [32, 173] width 64 height 55
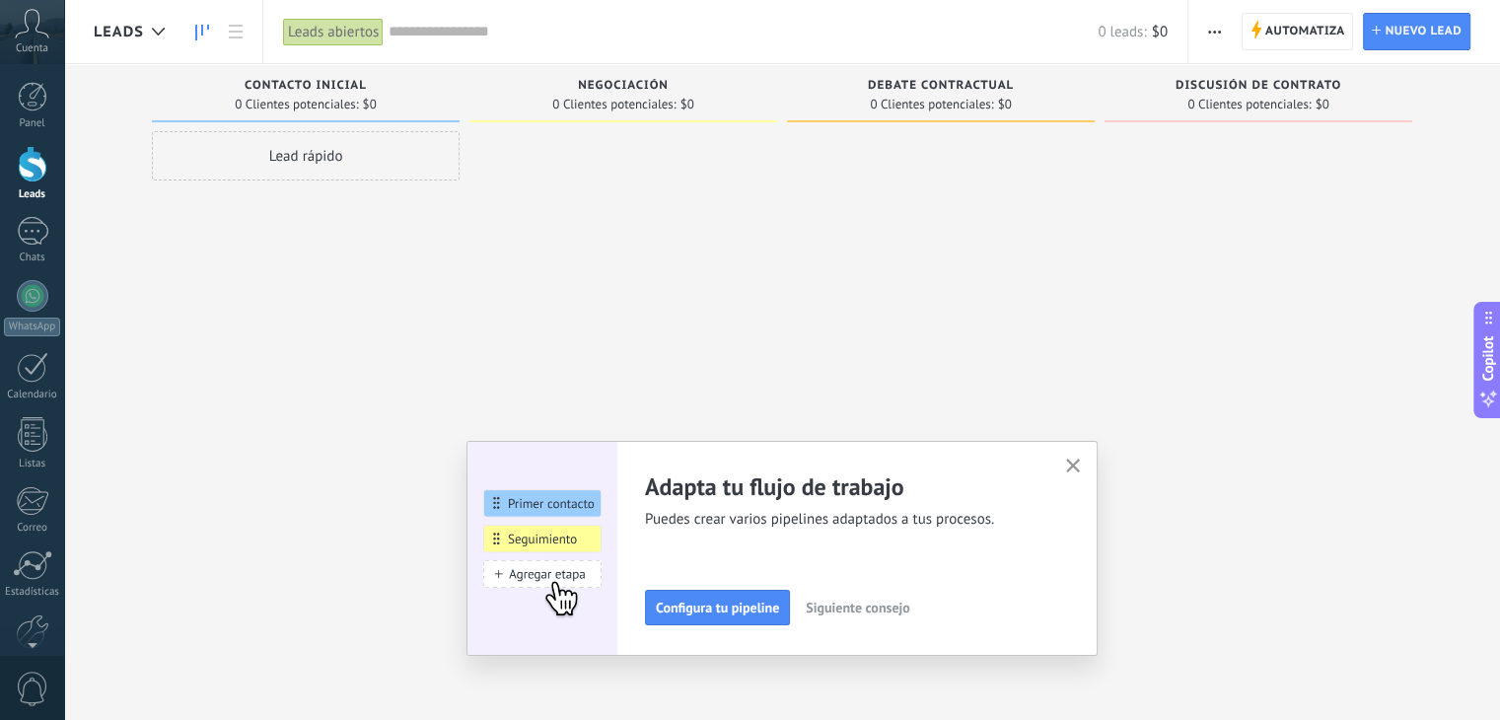
click at [1086, 462] on button "button" at bounding box center [1073, 467] width 25 height 27
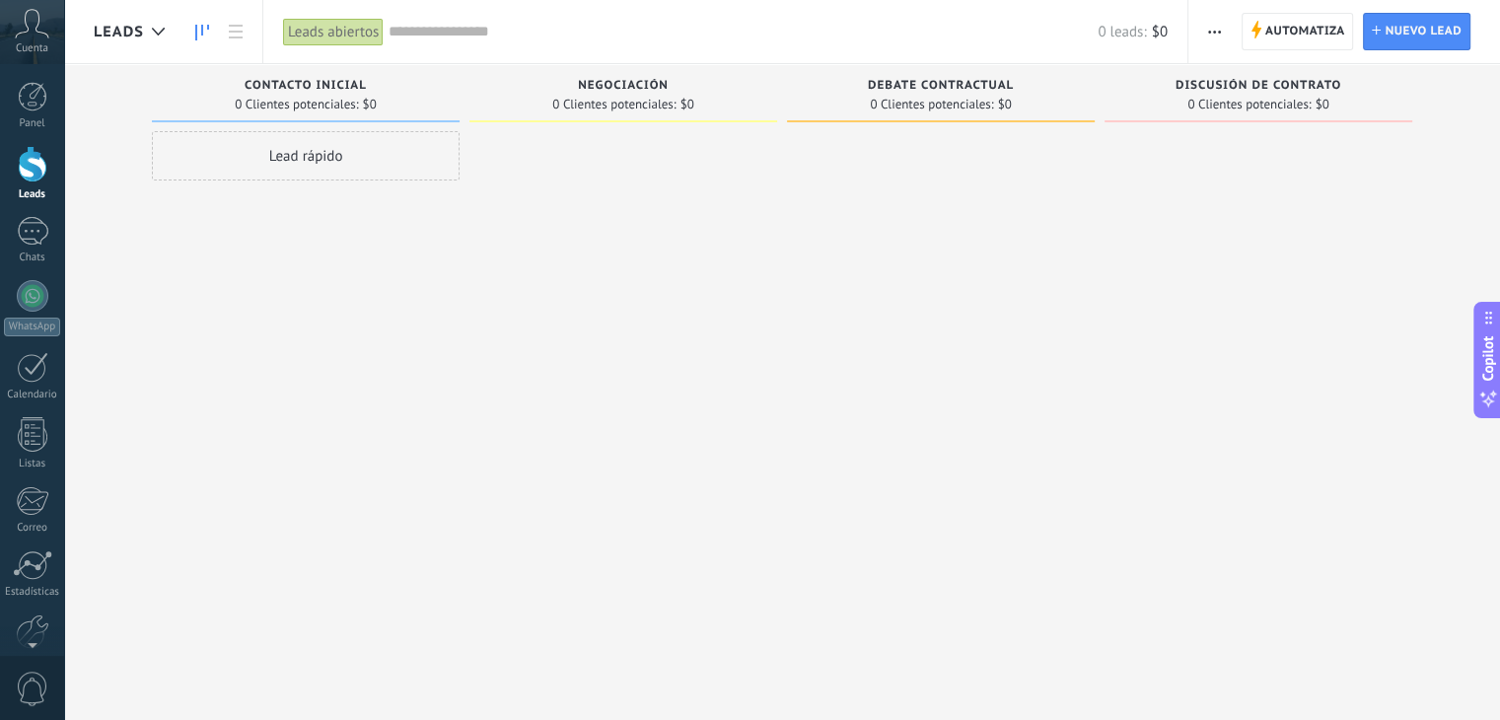
click at [312, 153] on div "Lead rápido" at bounding box center [306, 155] width 308 height 49
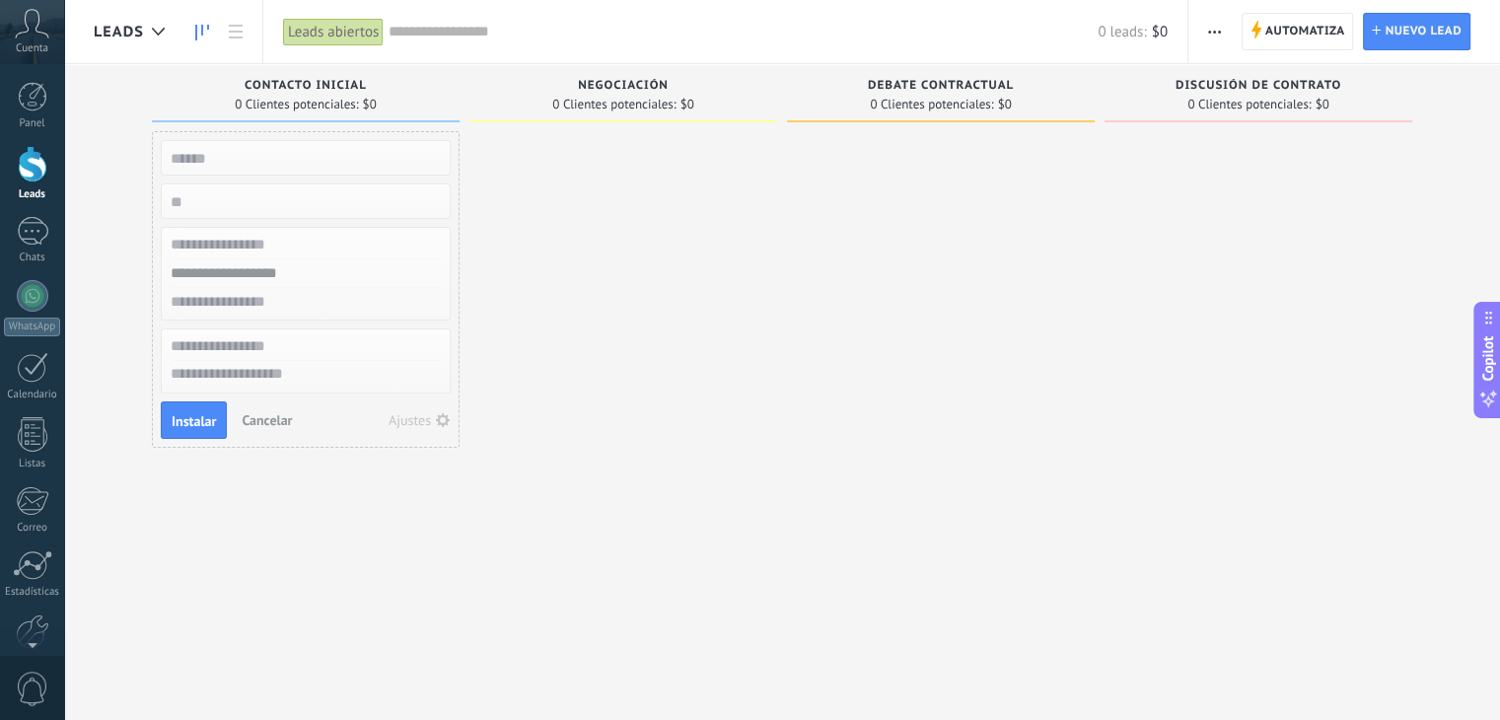
click at [674, 319] on div at bounding box center [623, 362] width 308 height 462
click at [1216, 38] on span "button" at bounding box center [1214, 31] width 13 height 37
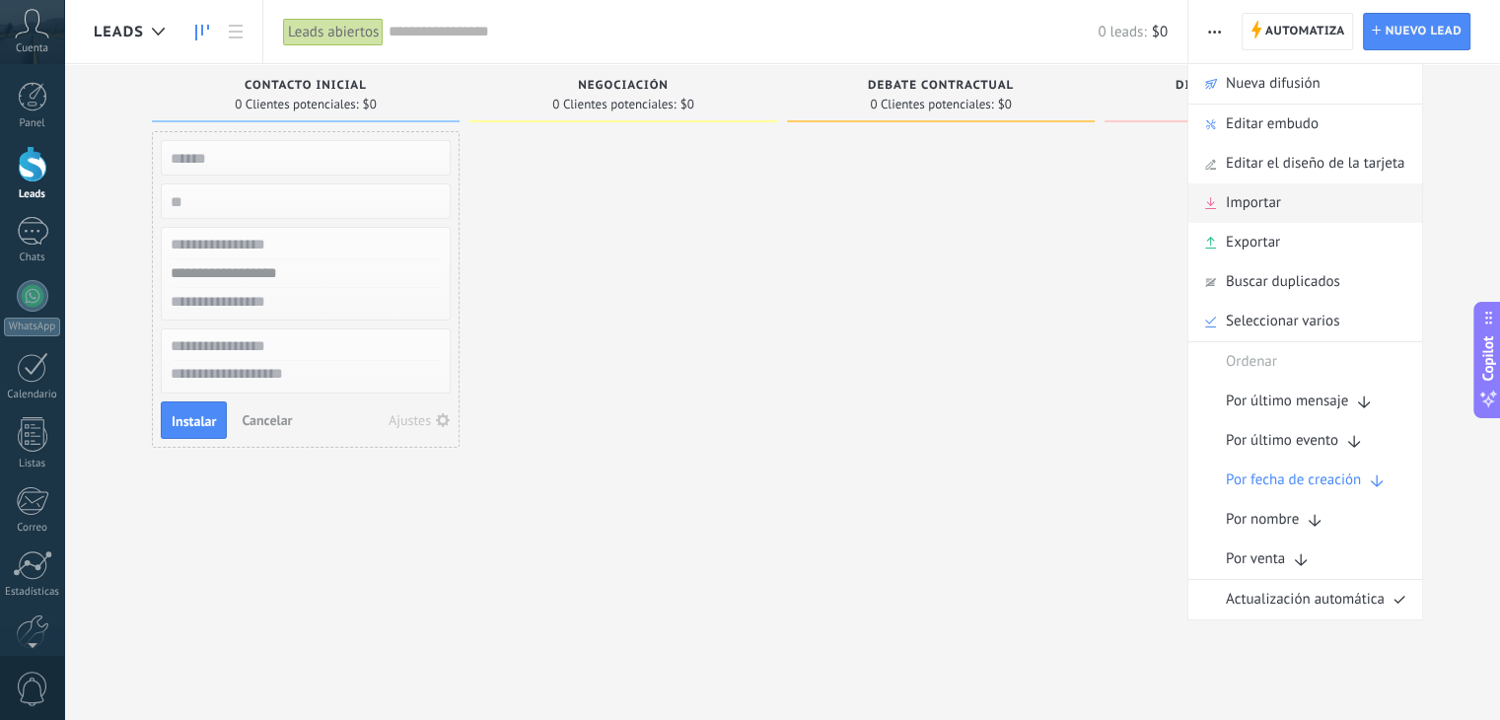
click at [1266, 210] on span "Importar" at bounding box center [1253, 202] width 55 height 39
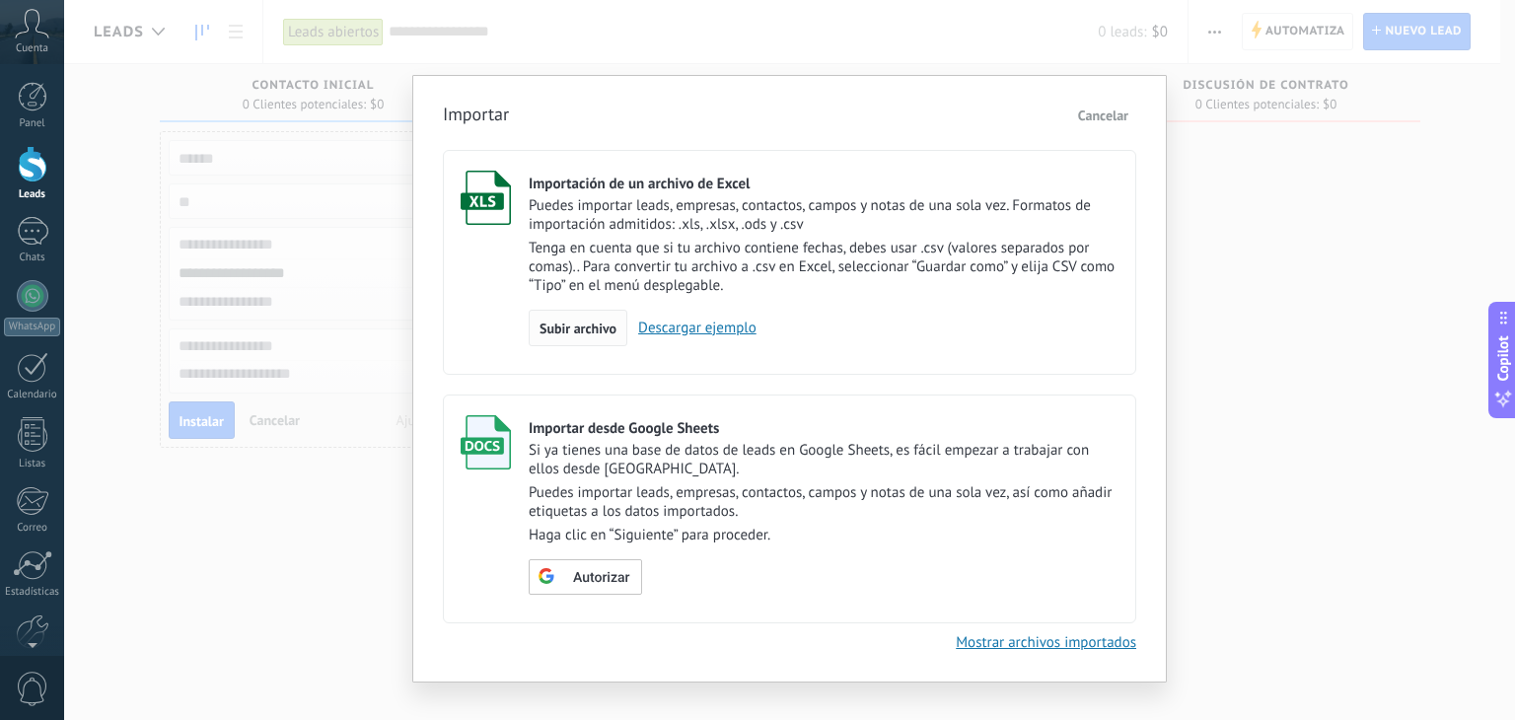
click at [570, 343] on div "Subir archivo" at bounding box center [578, 328] width 99 height 37
click at [0, 0] on input "Importación de un archivo de Excel Puedes importar leads, empresas, contactos, …" at bounding box center [0, 0] width 0 height 0
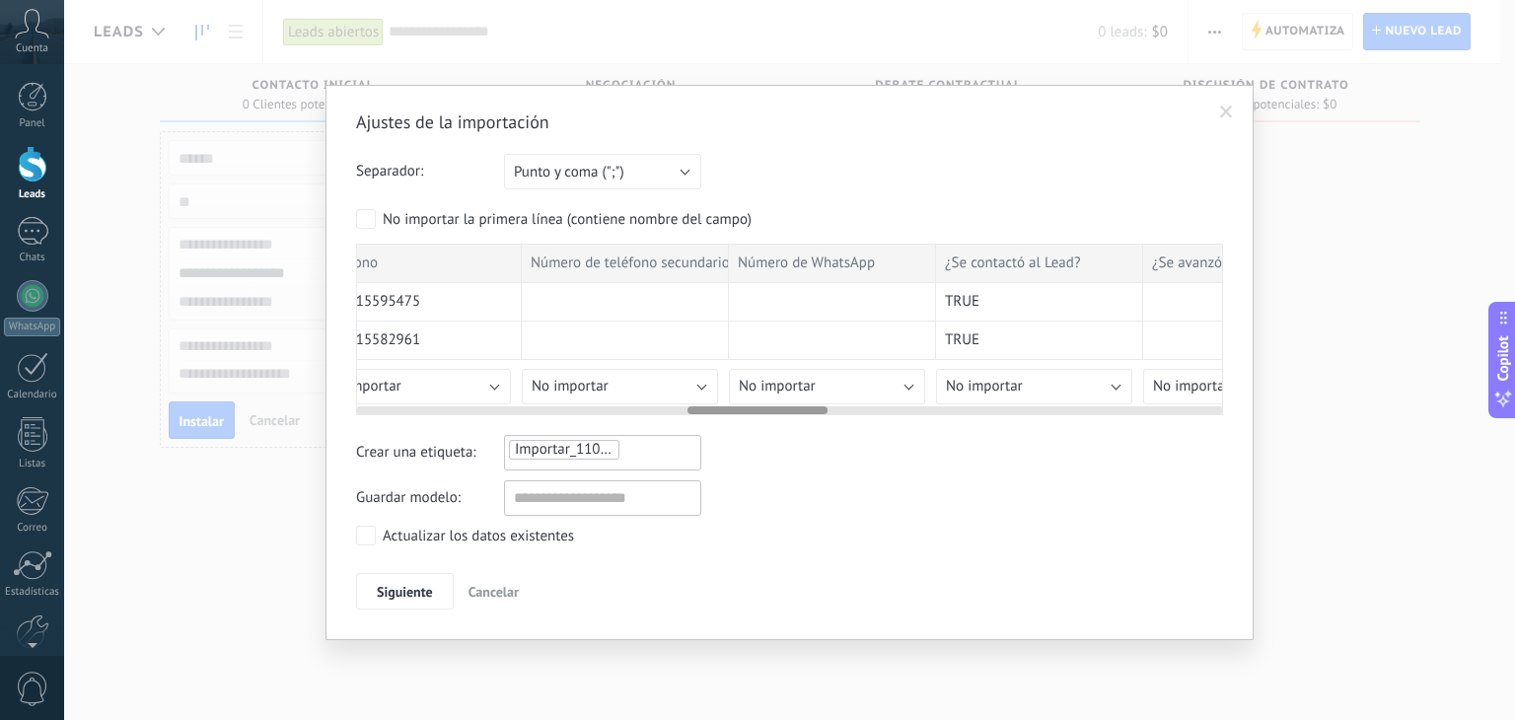
scroll to position [0, 2059]
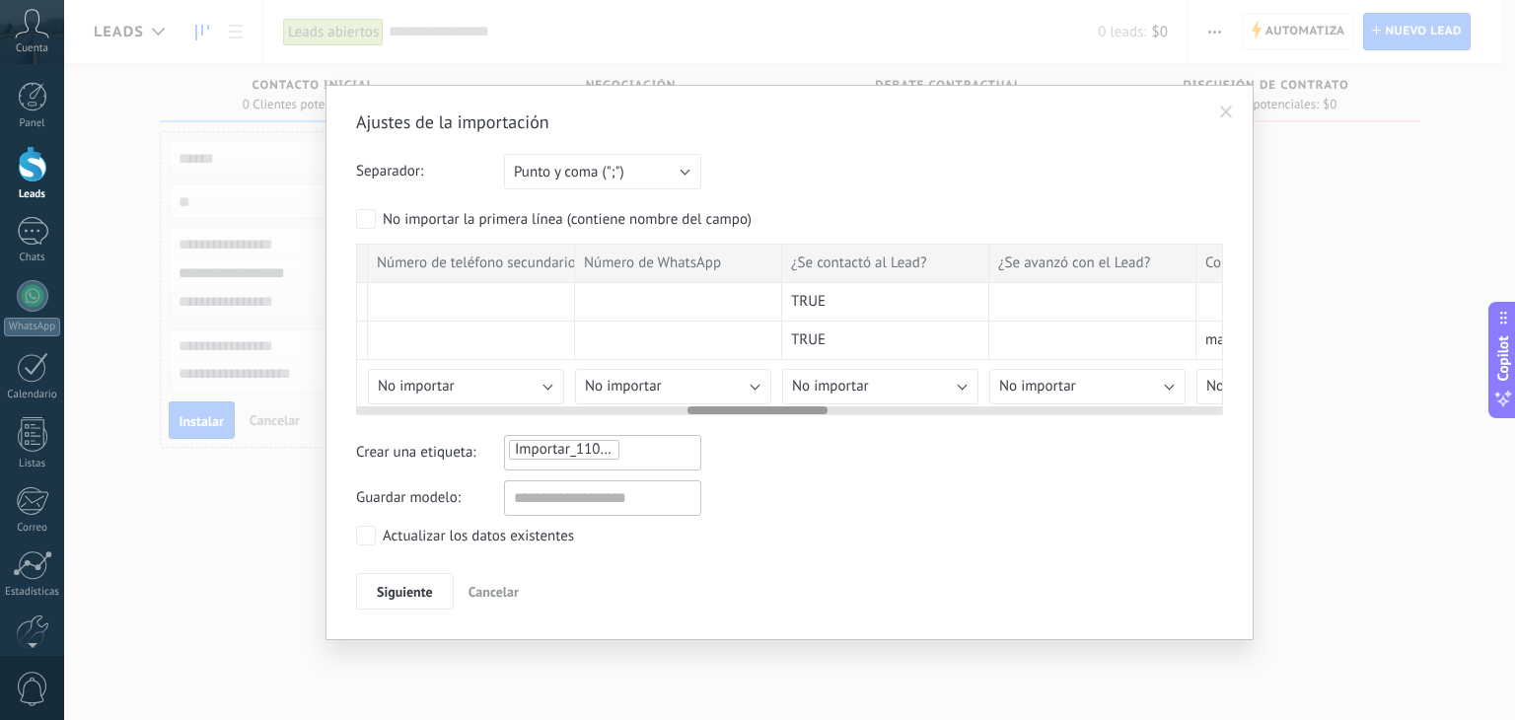
drag, startPoint x: 436, startPoint y: 407, endPoint x: 758, endPoint y: 410, distance: 322.5
click at [758, 410] on div at bounding box center [757, 410] width 140 height 8
click at [405, 594] on span "Siguiente" at bounding box center [405, 592] width 56 height 14
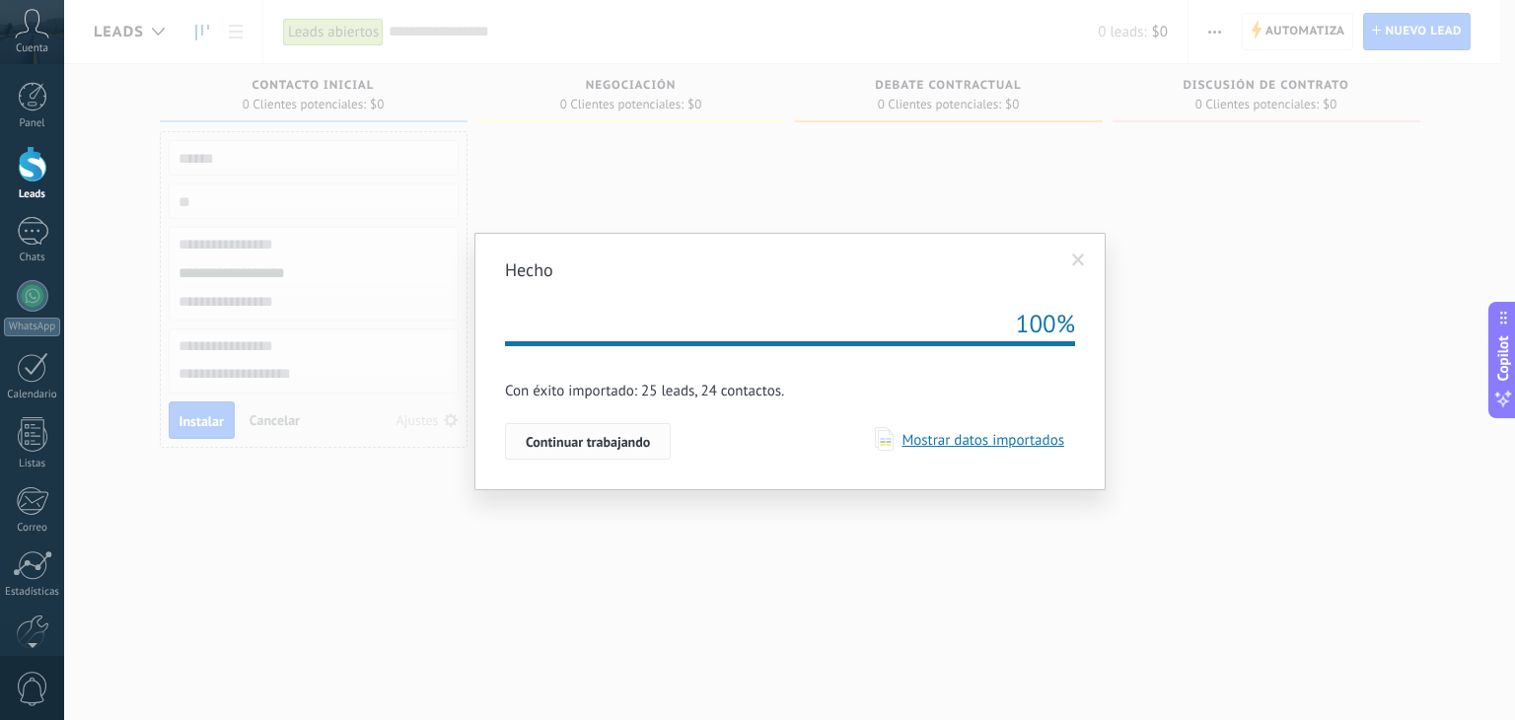
click at [596, 426] on button "Continuar trabajando" at bounding box center [588, 441] width 166 height 37
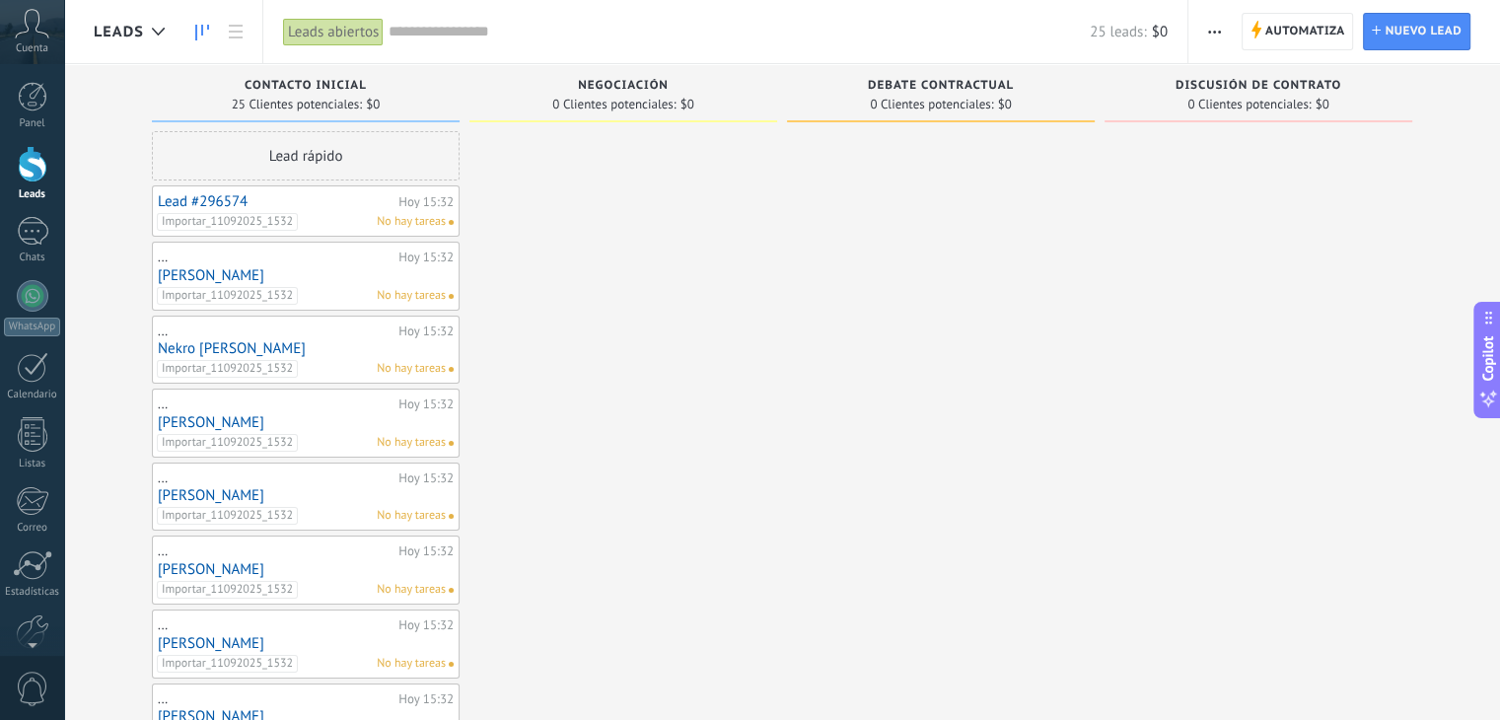
click at [233, 354] on link "Nekro [PERSON_NAME]" at bounding box center [306, 348] width 296 height 17
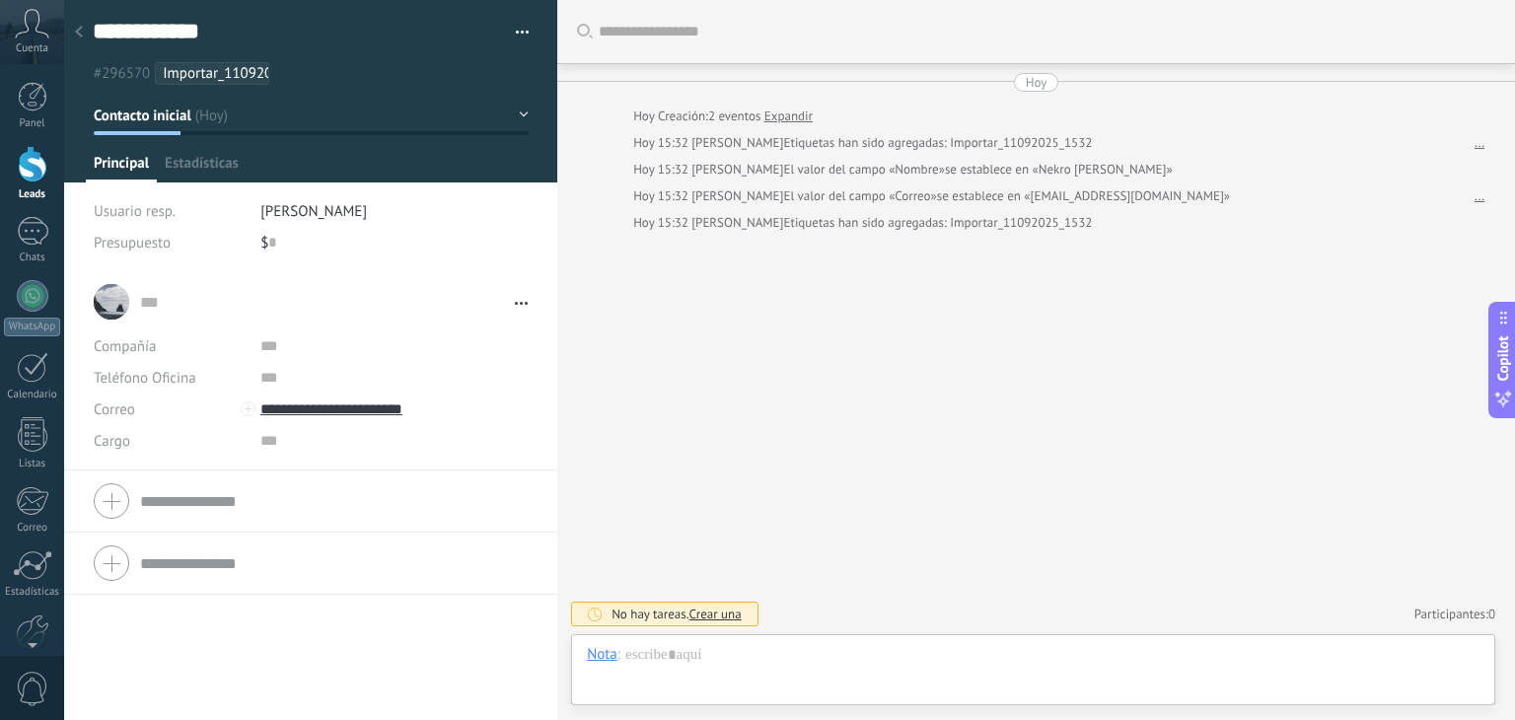
scroll to position [29, 0]
click at [848, 476] on div "Buscar Carga más [DATE] [DATE] Creación: 2 eventos Expandir [DATE] 15:32 [PERSO…" at bounding box center [1035, 360] width 957 height 720
click at [707, 673] on div at bounding box center [1033, 674] width 892 height 59
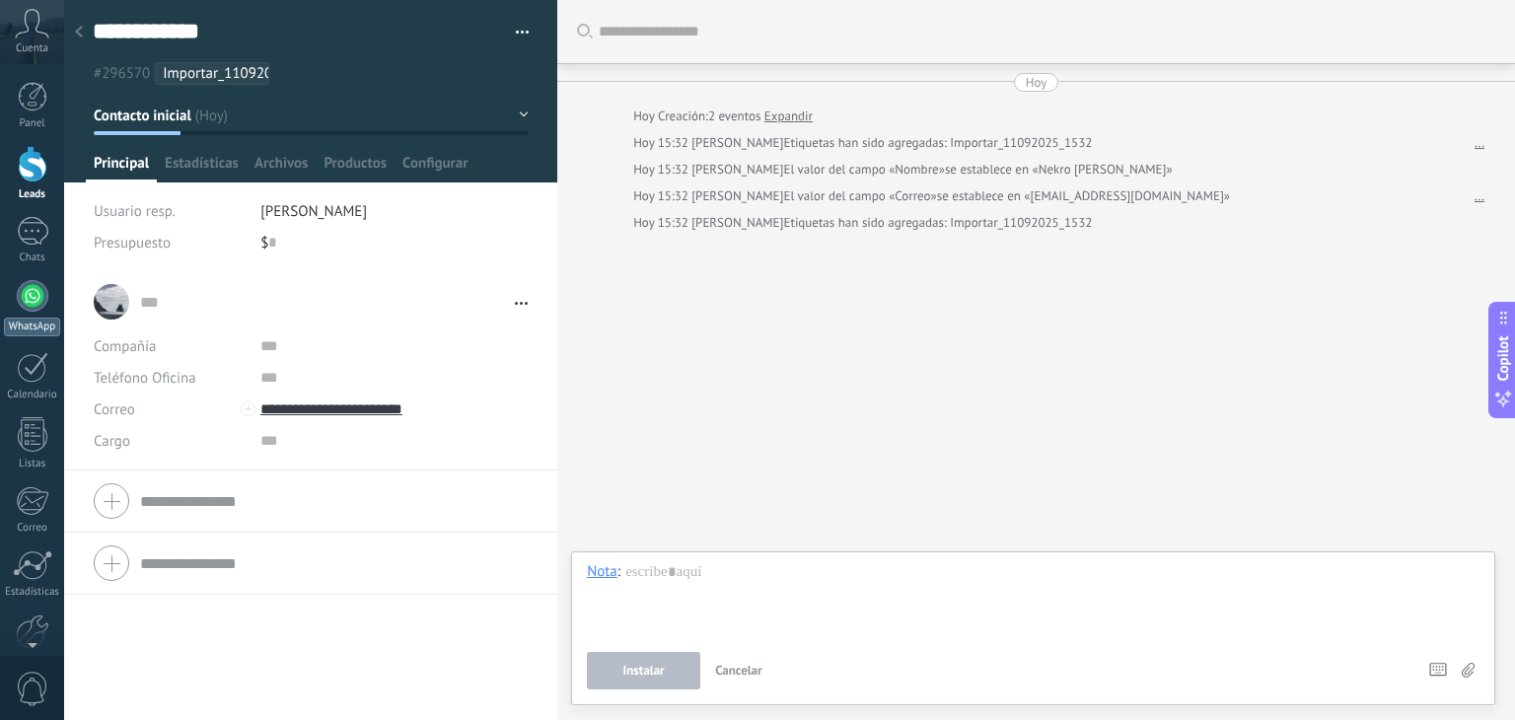
click at [23, 301] on div at bounding box center [33, 296] width 32 height 32
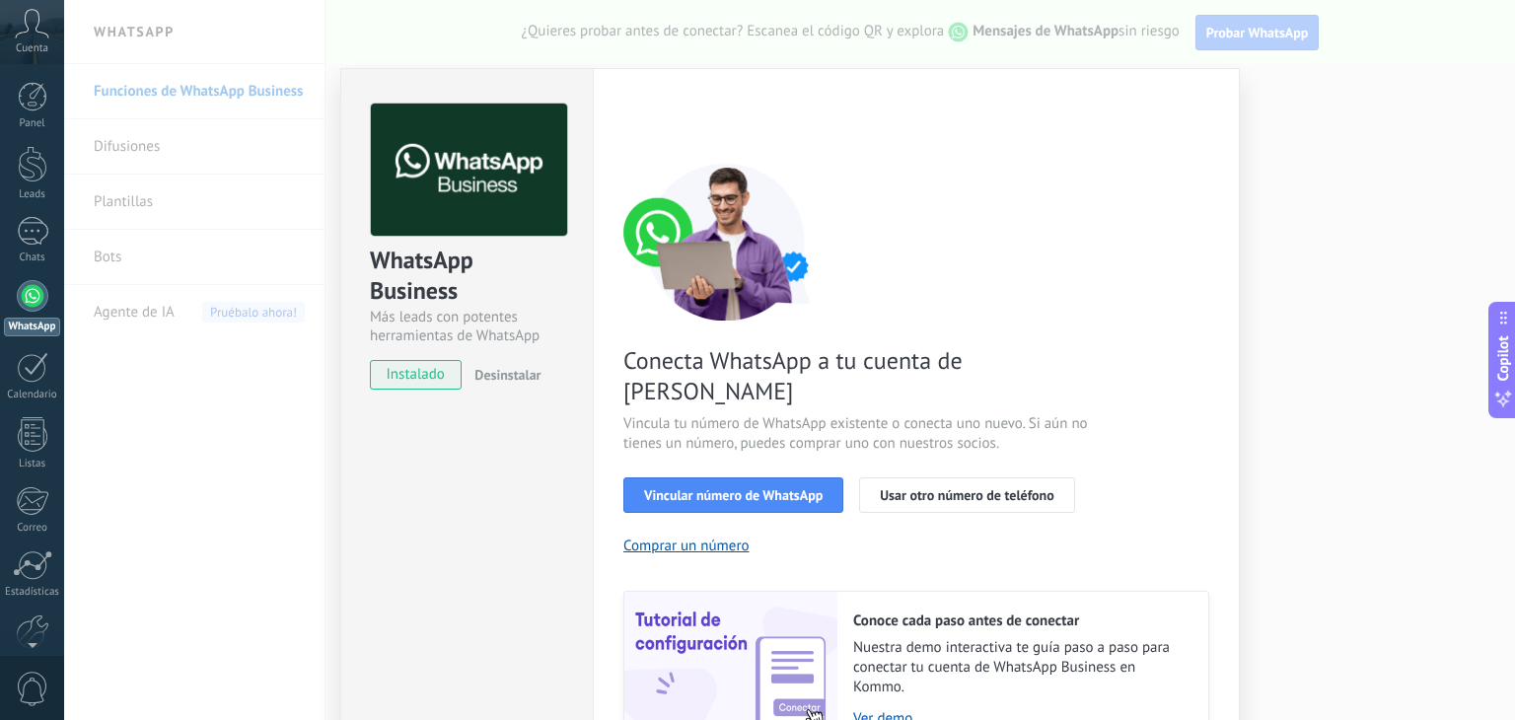
click at [418, 388] on span "instalado" at bounding box center [416, 375] width 90 height 30
click at [493, 367] on span "Desinstalar" at bounding box center [507, 375] width 66 height 18
drag, startPoint x: 493, startPoint y: 367, endPoint x: 372, endPoint y: 384, distance: 122.4
click at [372, 384] on div "instalado Desinstalar" at bounding box center [467, 375] width 194 height 30
click at [372, 384] on span "instalado" at bounding box center [416, 375] width 90 height 30
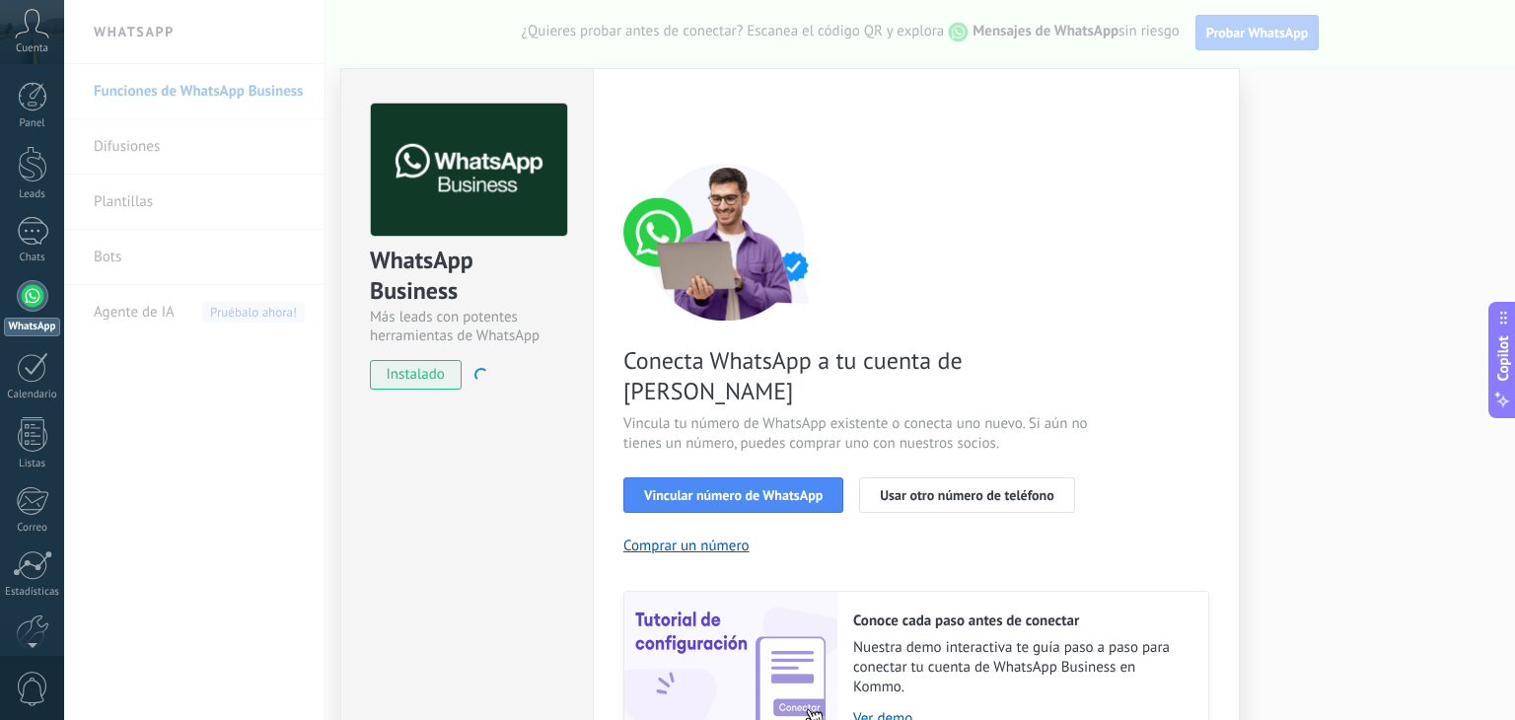
click at [421, 384] on span "instalado" at bounding box center [416, 375] width 90 height 30
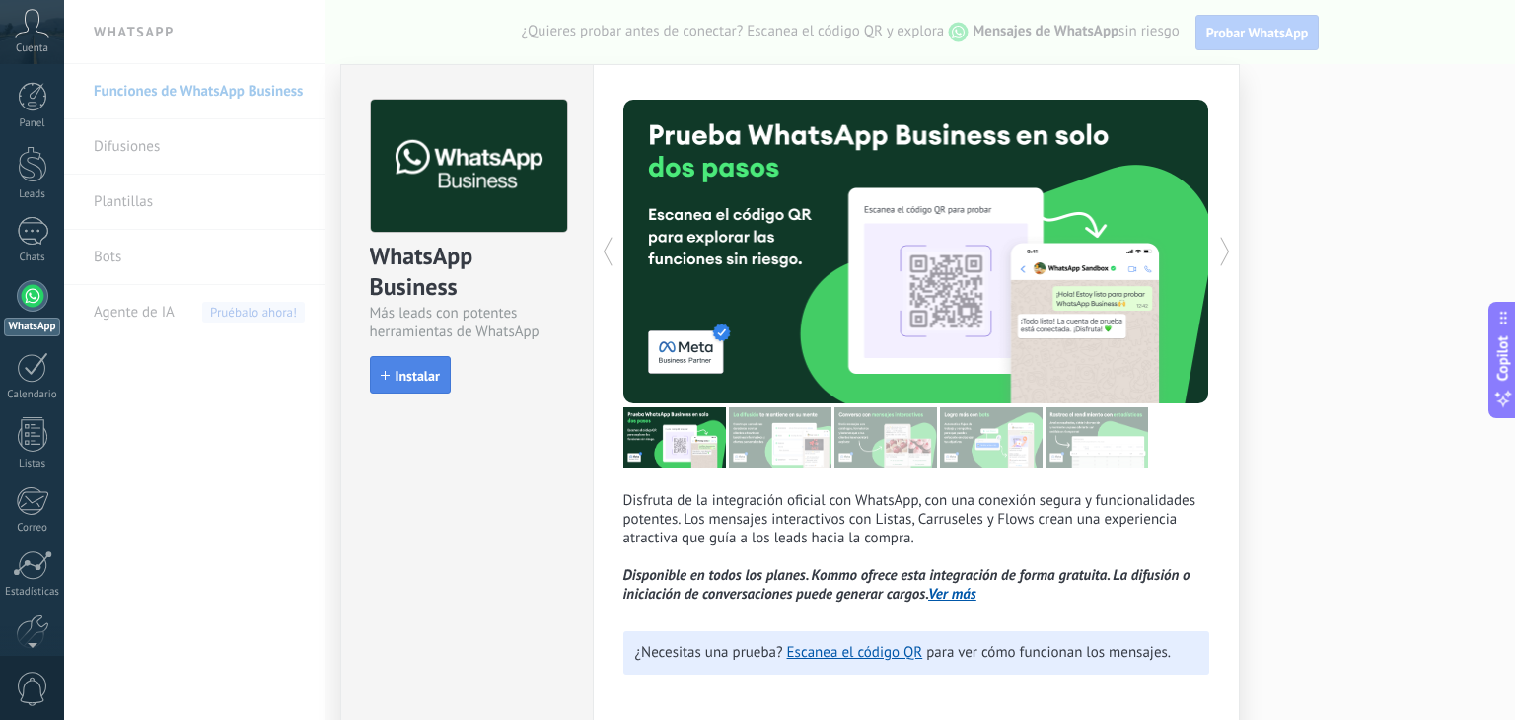
click at [420, 380] on span "Instalar" at bounding box center [417, 376] width 44 height 14
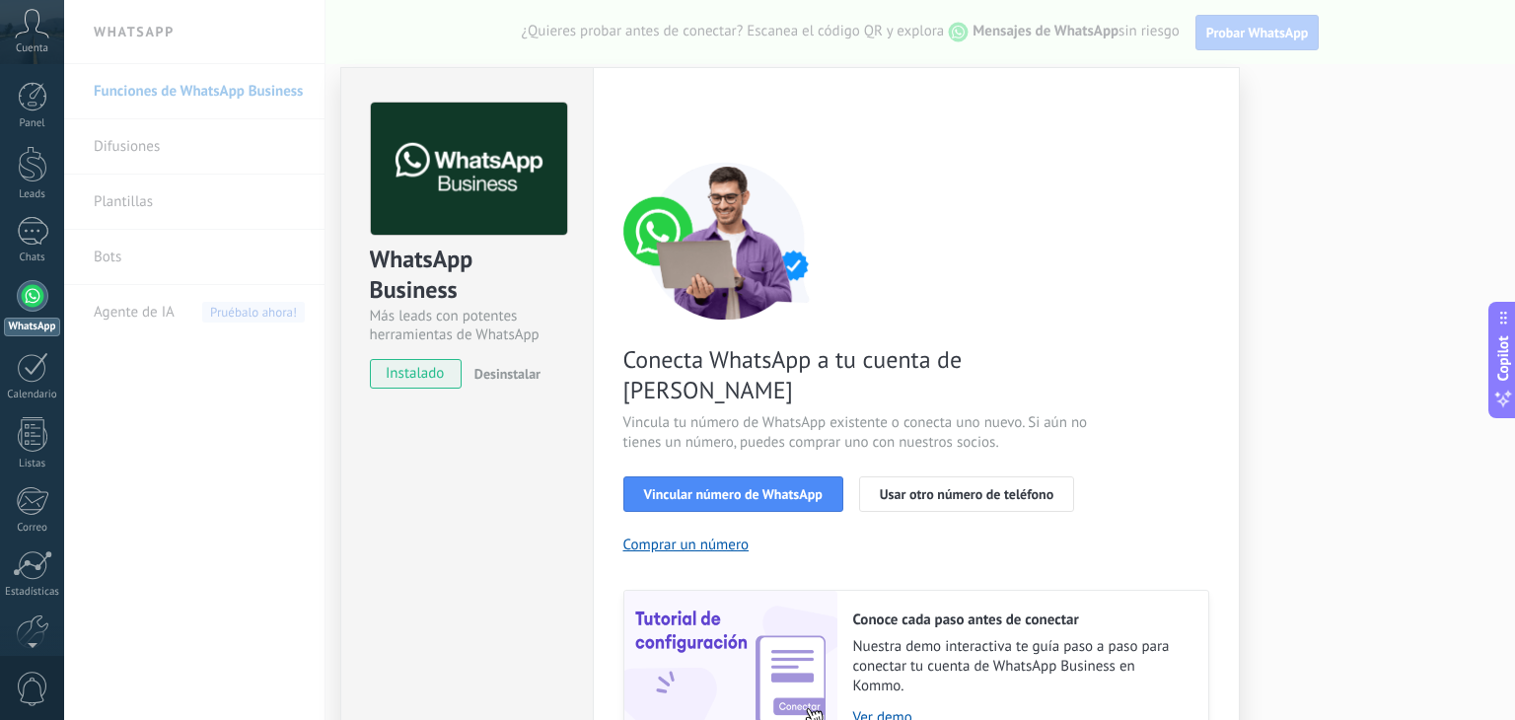
scroll to position [84, 0]
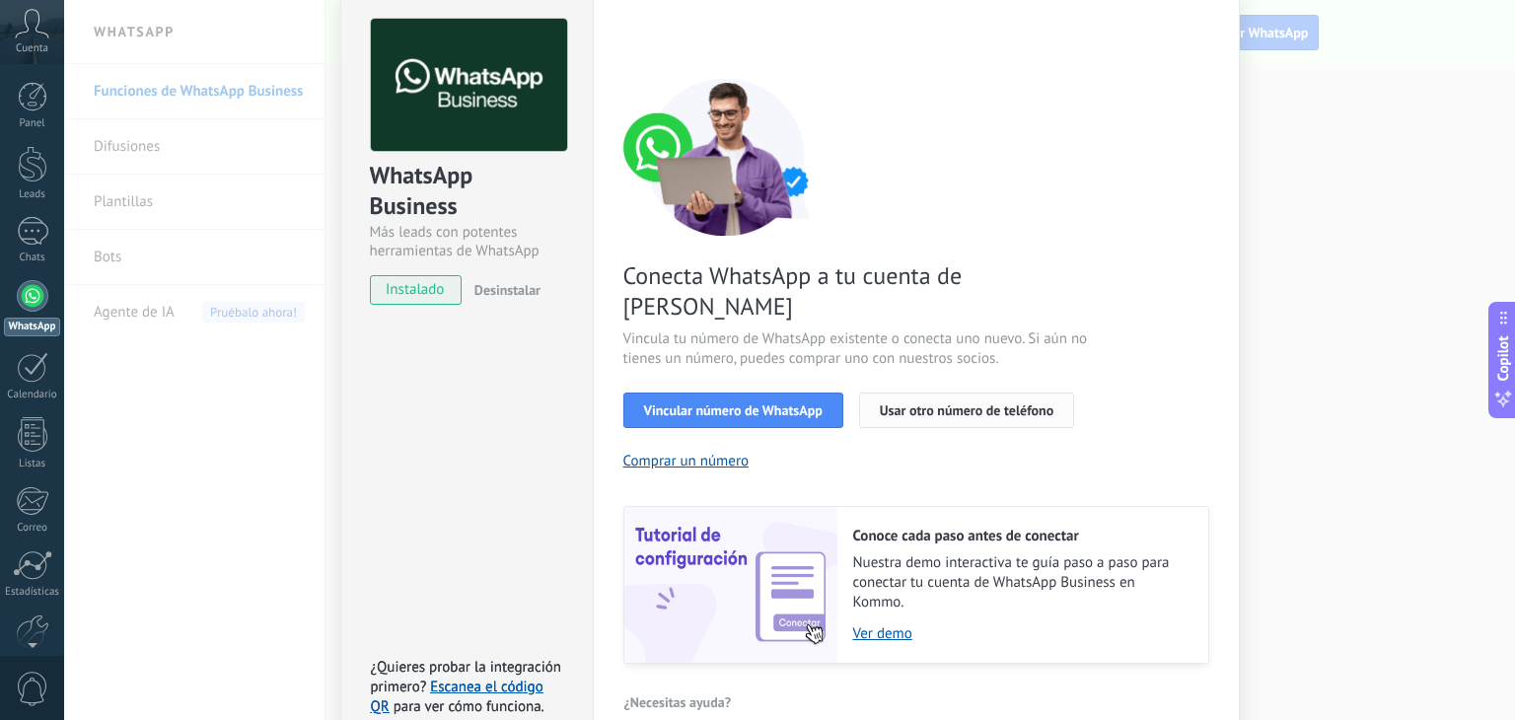
click at [1016, 403] on span "Usar otro número de teléfono" at bounding box center [967, 410] width 174 height 14
click at [884, 624] on link "Ver demo" at bounding box center [1020, 633] width 335 height 19
click at [503, 677] on link "Escanea el código QR" at bounding box center [457, 696] width 173 height 38
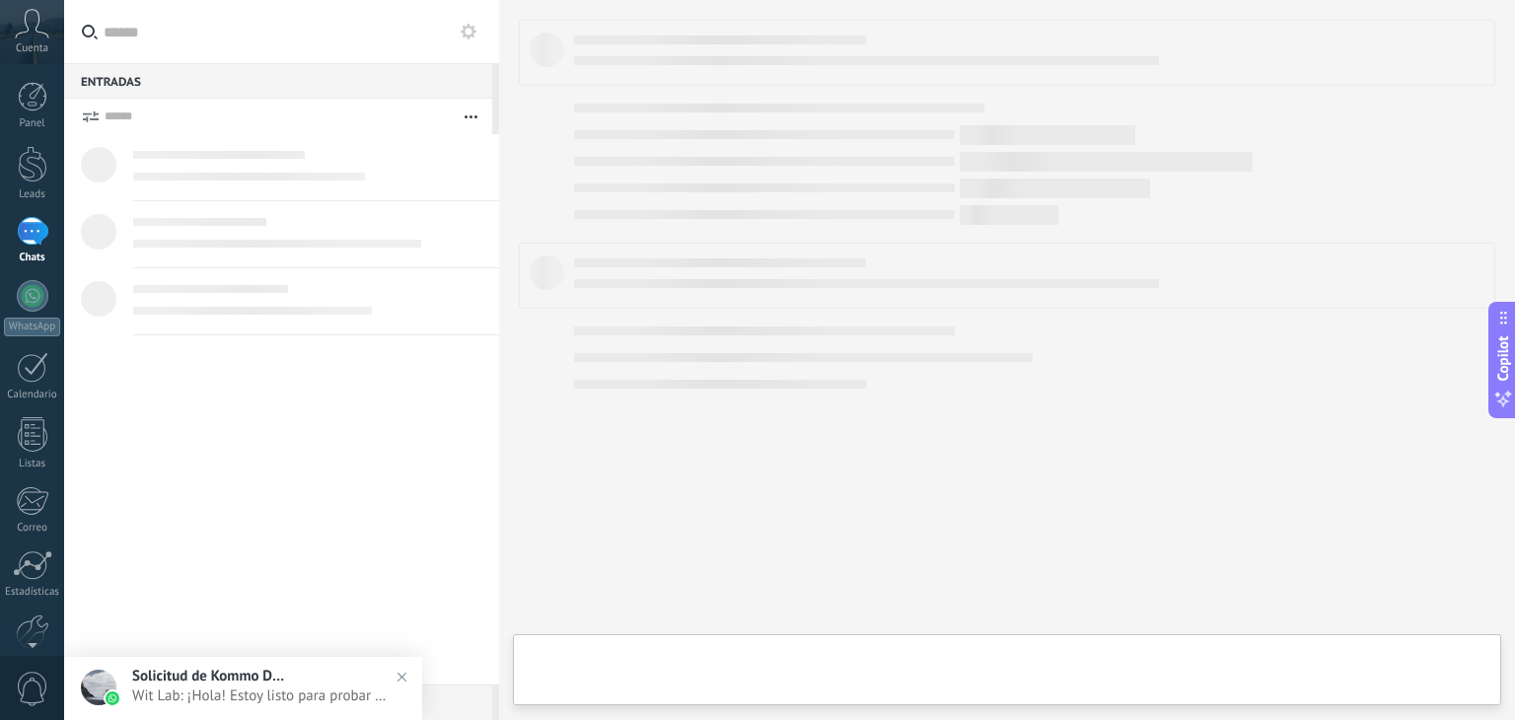
type textarea "**********"
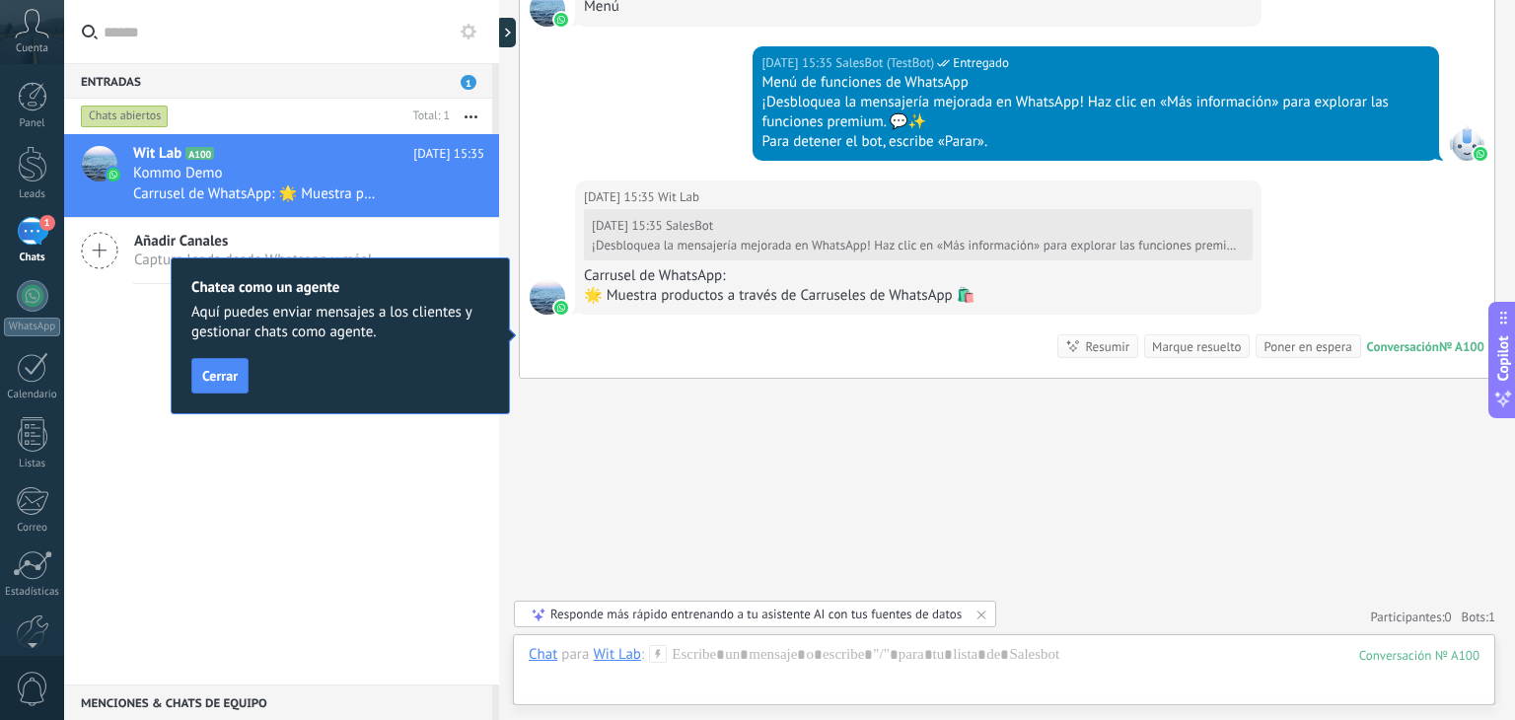
scroll to position [2004, 0]
